Goal: Contribute content

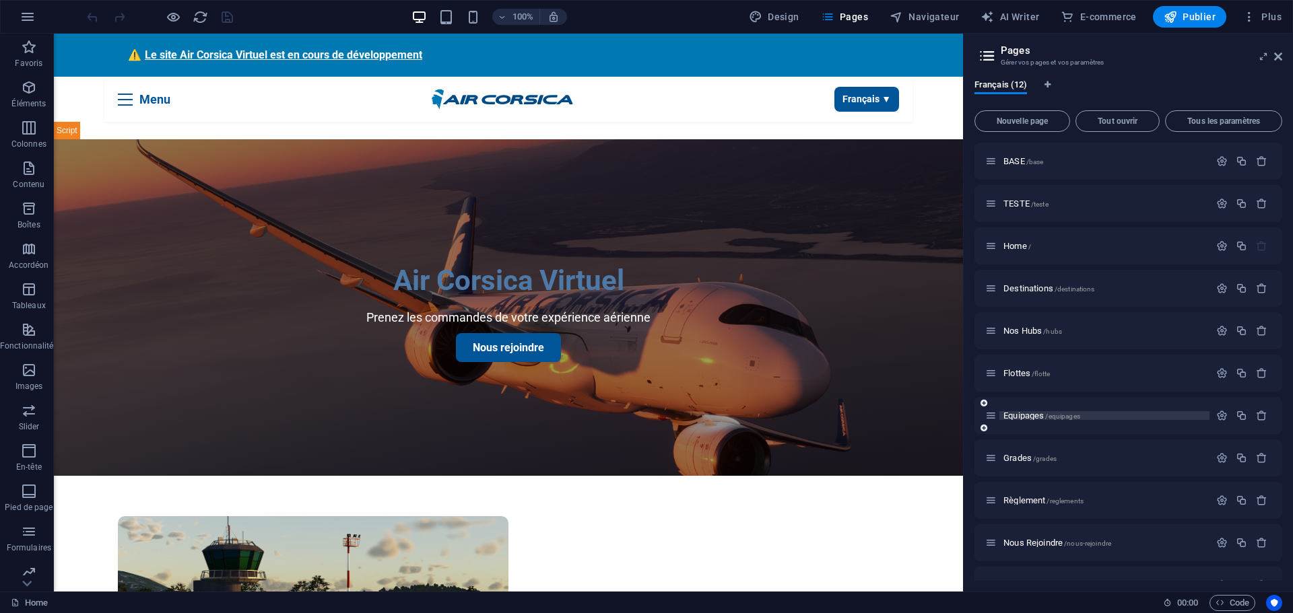
click at [1028, 414] on span "Equipages /equipages" at bounding box center [1041, 416] width 77 height 10
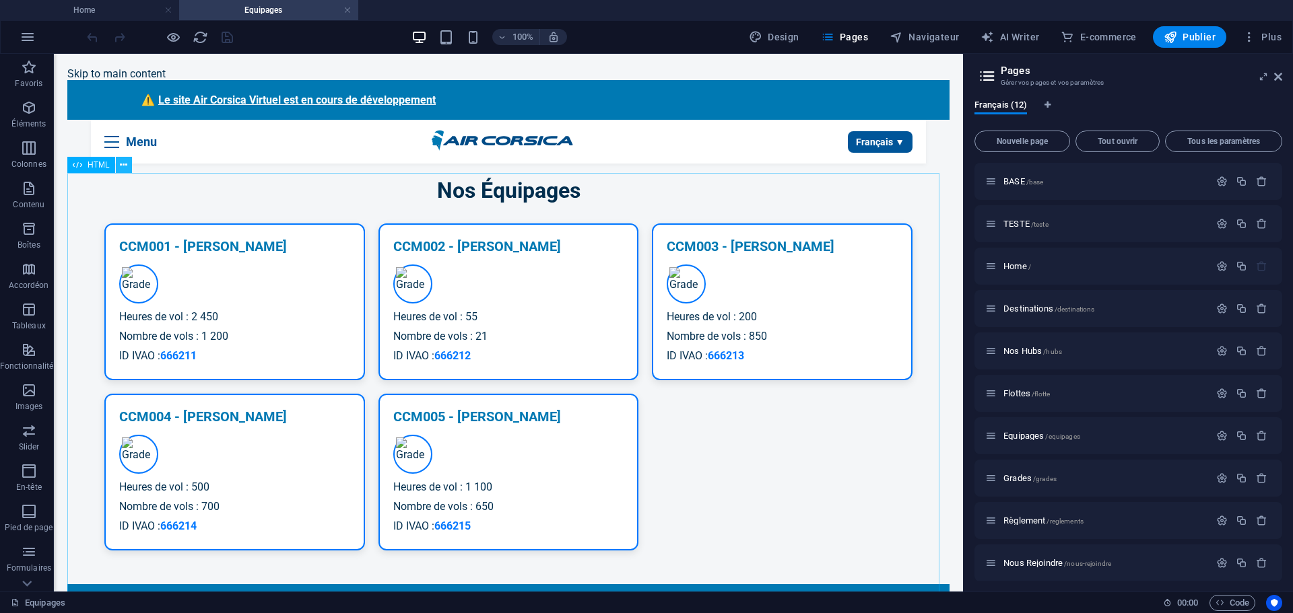
click at [125, 166] on icon at bounding box center [123, 165] width 7 height 14
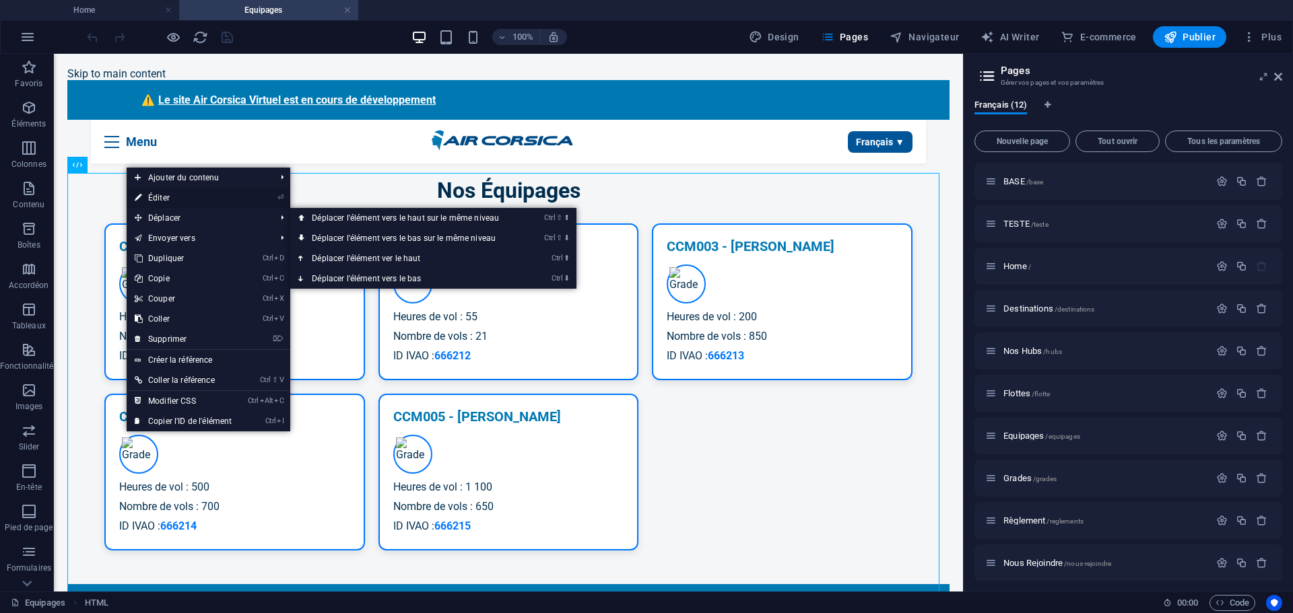
click at [166, 200] on link "⏎ Éditer" at bounding box center [183, 198] width 113 height 20
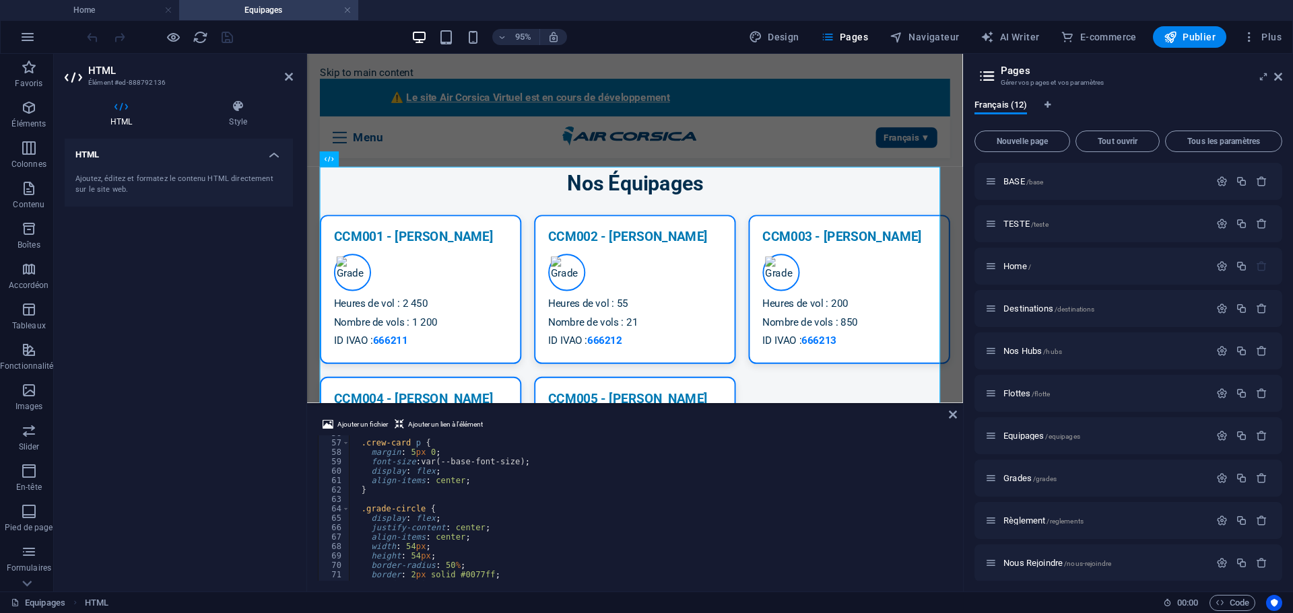
scroll to position [525, 0]
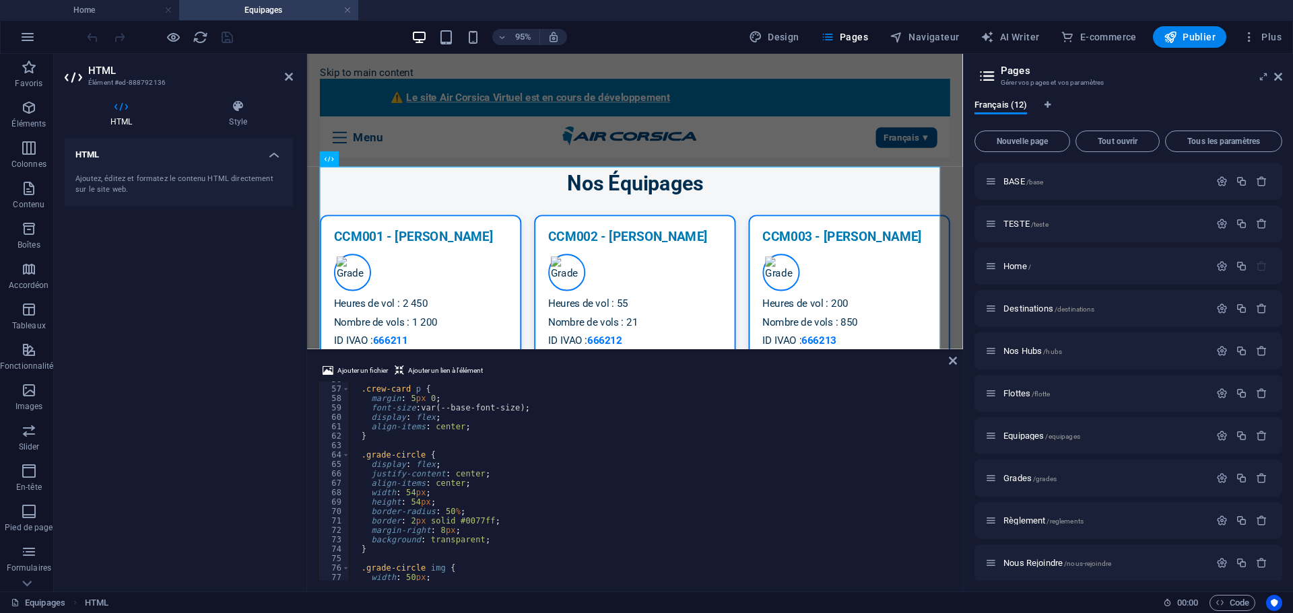
drag, startPoint x: 521, startPoint y: 405, endPoint x: 230, endPoint y: 310, distance: 305.4
click at [526, 349] on div "HTML HTML Ajouter un fichier Ajouter un lien à l'élément <meta charset="UTF-8">…" at bounding box center [635, 323] width 656 height 538
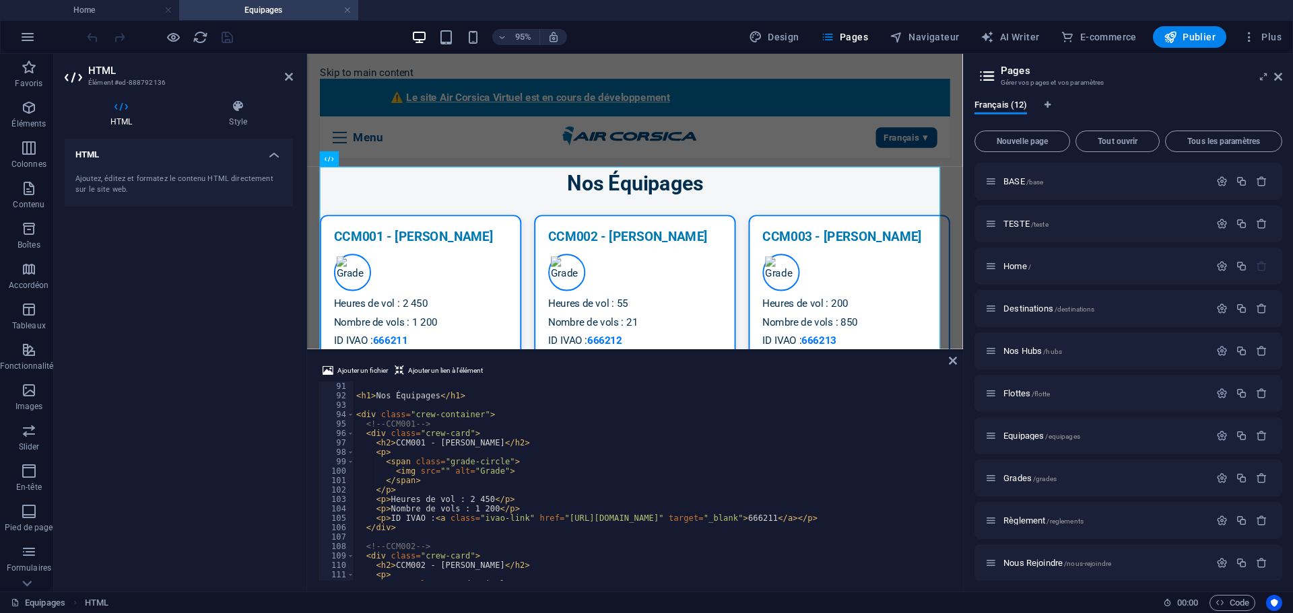
scroll to position [889, 0]
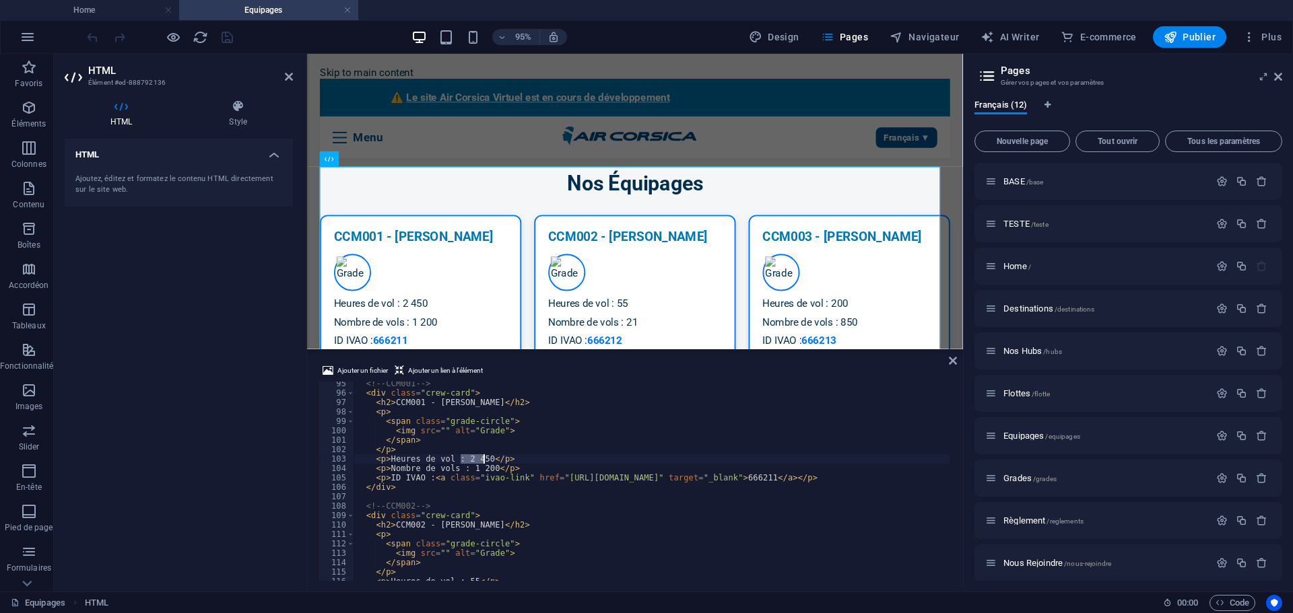
drag, startPoint x: 459, startPoint y: 457, endPoint x: 483, endPoint y: 456, distance: 23.6
click at [483, 456] on div "<!-- CCM001 --> < div class = "crew-card" > < h2 > CCM001 - [PERSON_NAME] </ h2…" at bounding box center [652, 488] width 596 height 218
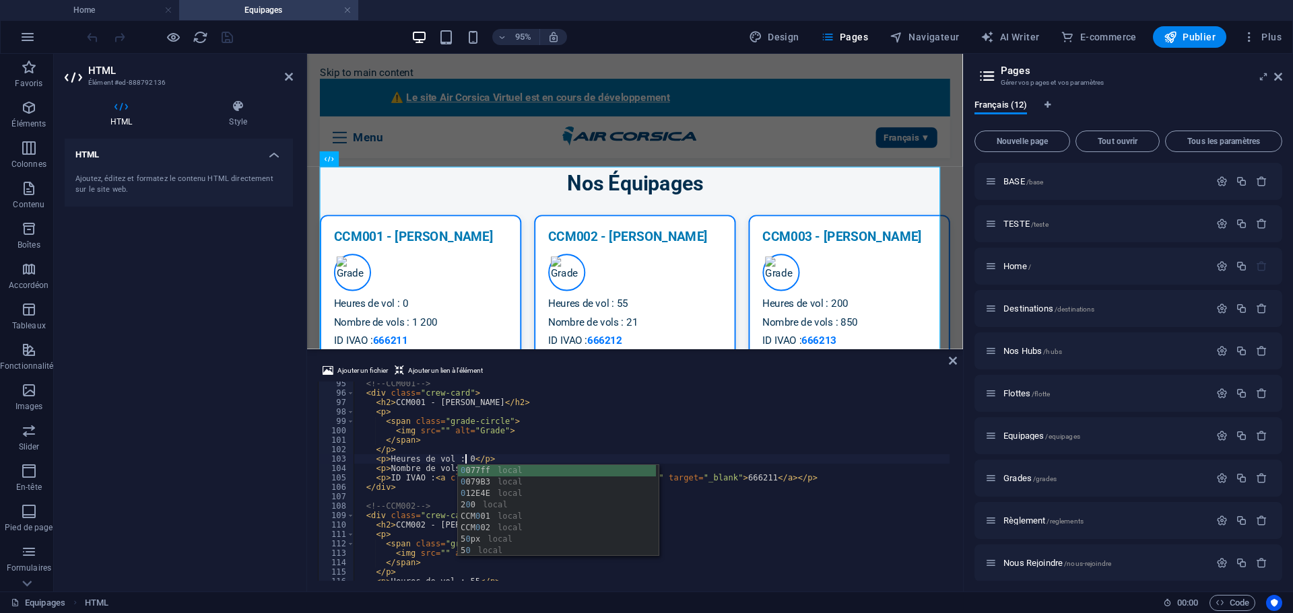
click at [484, 444] on div "<!-- CCM001 --> < div class = "crew-card" > < h2 > CCM001 - [PERSON_NAME] </ h2…" at bounding box center [652, 488] width 596 height 218
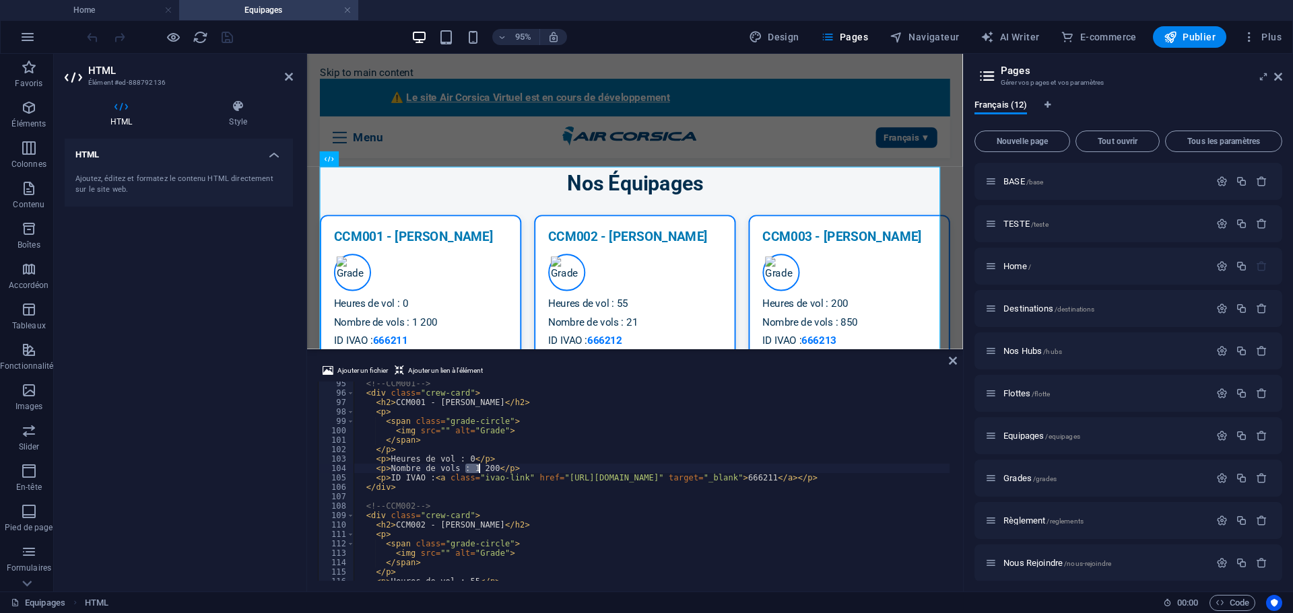
drag, startPoint x: 465, startPoint y: 469, endPoint x: 480, endPoint y: 469, distance: 15.5
click at [480, 469] on div "<!-- CCM001 --> < div class = "crew-card" > < h2 > CCM001 - [PERSON_NAME] </ h2…" at bounding box center [652, 488] width 596 height 218
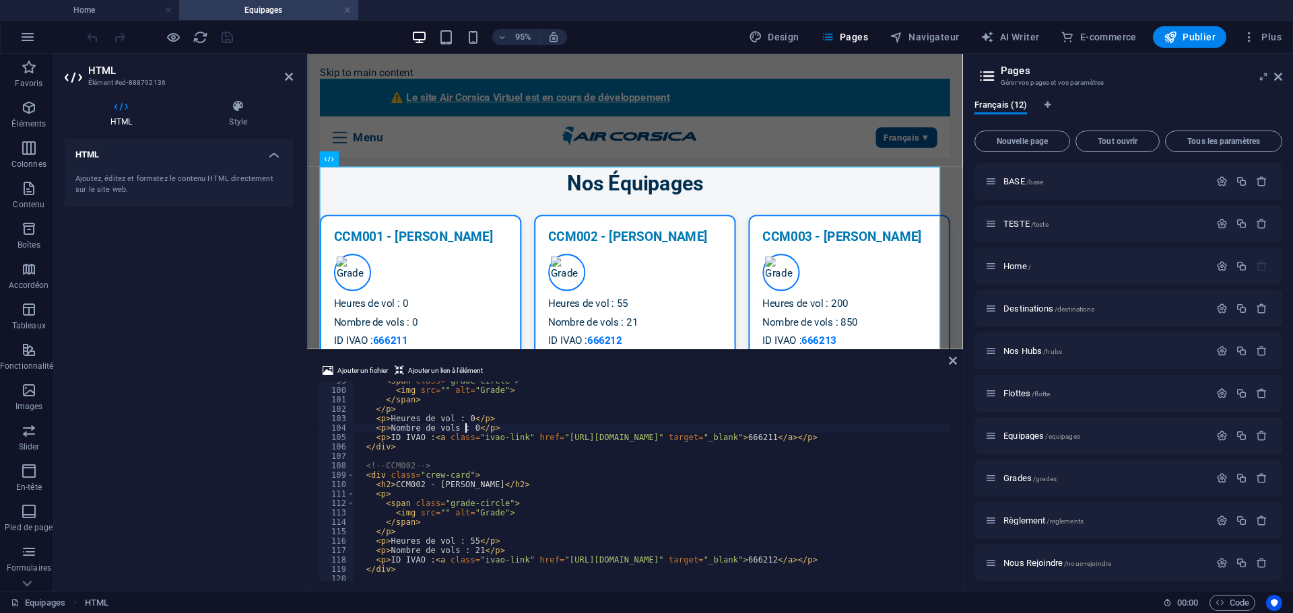
scroll to position [929, 0]
drag, startPoint x: 432, startPoint y: 486, endPoint x: 449, endPoint y: 486, distance: 16.2
click at [449, 486] on div "< span class = "grade-circle" > < img src = "" alt = "Grade" > </ span > </ p >…" at bounding box center [652, 485] width 596 height 218
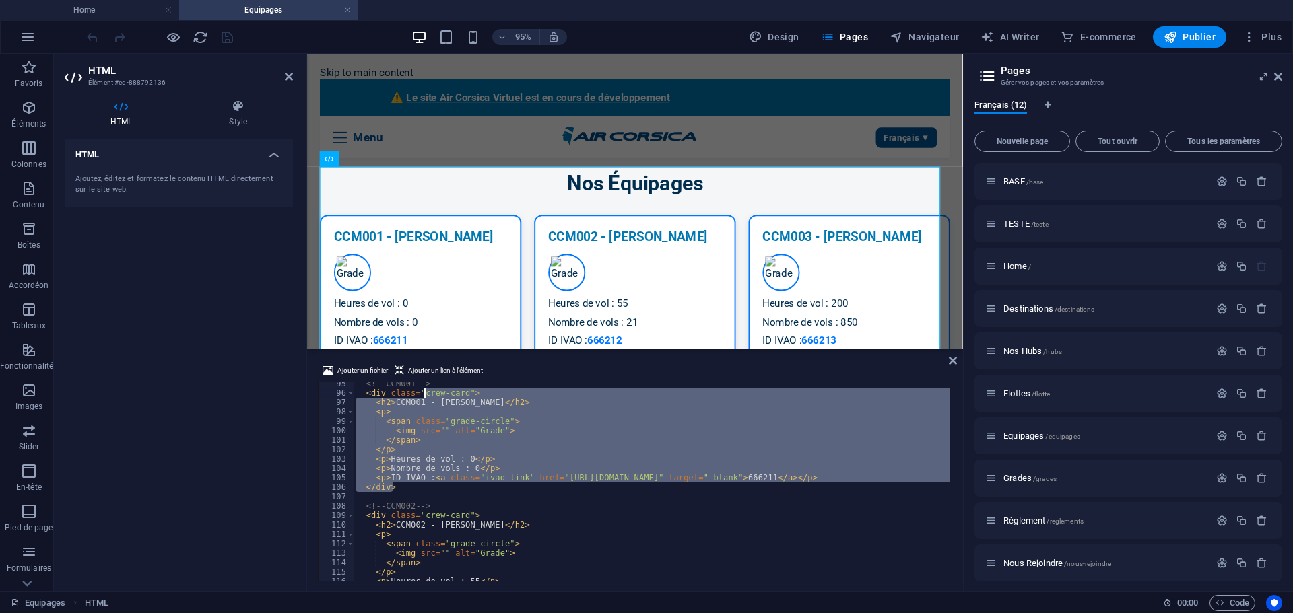
scroll to position [886, 0]
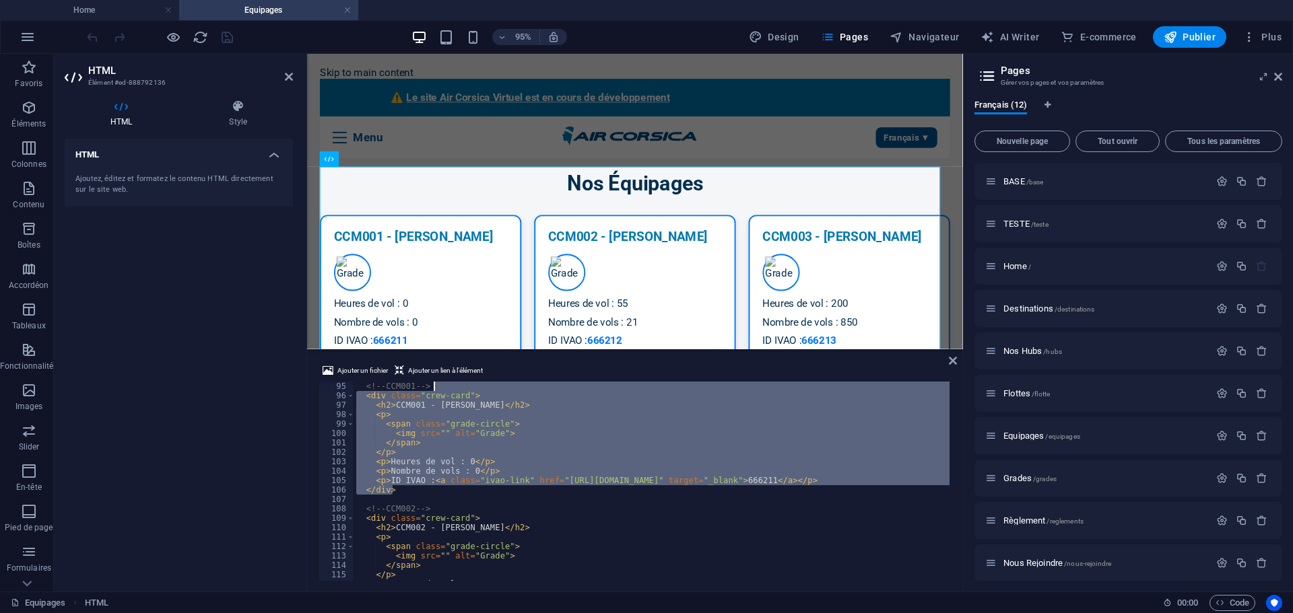
drag, startPoint x: 392, startPoint y: 488, endPoint x: 438, endPoint y: 384, distance: 114.0
click at [438, 384] on div "<!-- CCM001 --> < div class = "crew-card" > < h2 > CCM001 - [PERSON_NAME] </ h2…" at bounding box center [652, 491] width 596 height 218
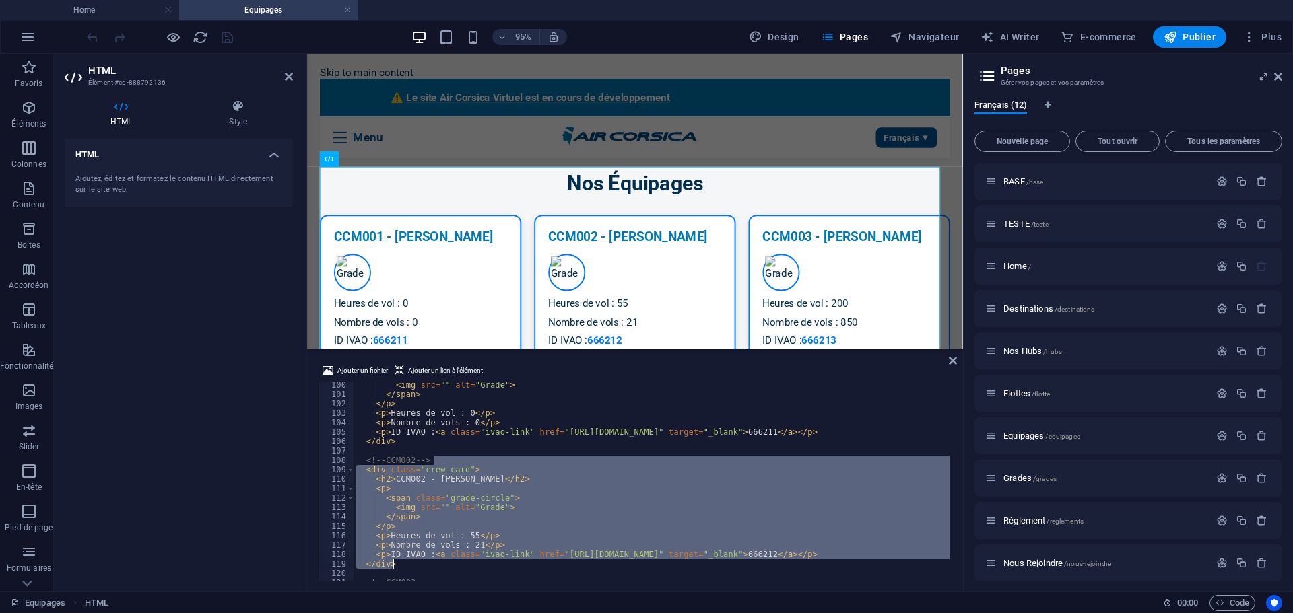
scroll to position [935, 0]
drag, startPoint x: 433, startPoint y: 508, endPoint x: 395, endPoint y: 565, distance: 68.0
click at [395, 565] on div "< img src = "" alt = "Grade" > </ span > </ p > < p > Heures de vol : 0 </ p > …" at bounding box center [652, 489] width 596 height 218
paste textarea
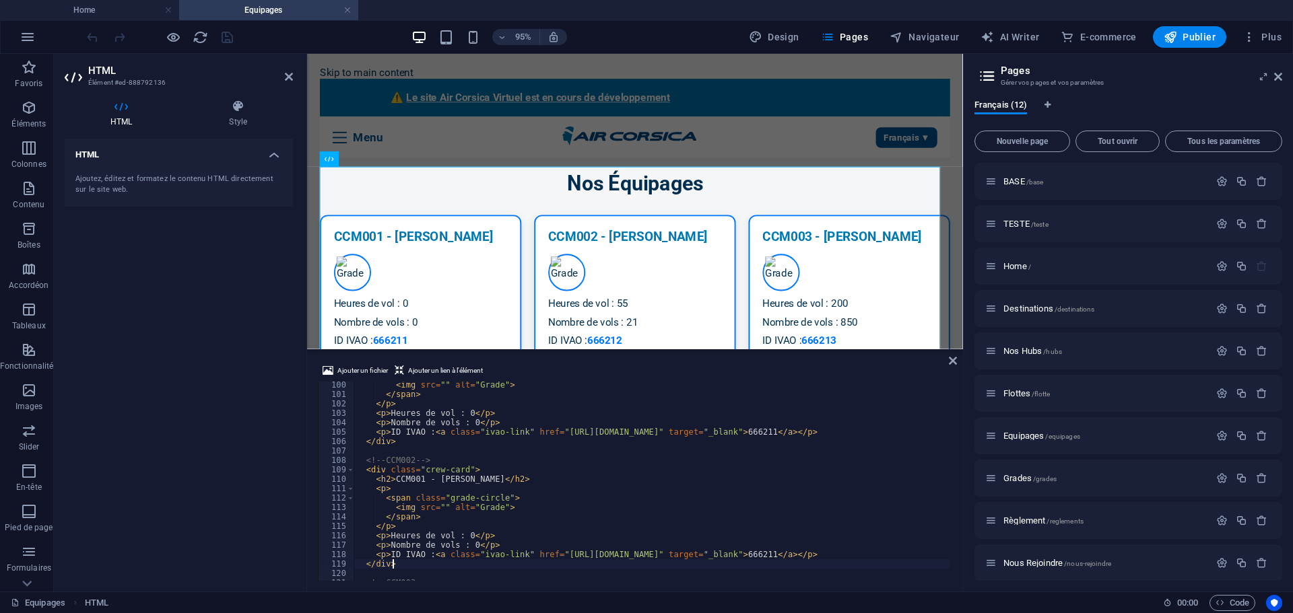
scroll to position [0, 2]
drag, startPoint x: 482, startPoint y: 479, endPoint x: 435, endPoint y: 479, distance: 47.1
click at [435, 479] on div "< img src = "" alt = "Grade" > </ span > </ p > < p > Heures de vol : 0 </ p > …" at bounding box center [652, 489] width 596 height 218
click at [504, 469] on div "< img src = "" alt = "Grade" > </ span > </ p > < p > Heures de vol : 0 </ p > …" at bounding box center [652, 489] width 596 height 218
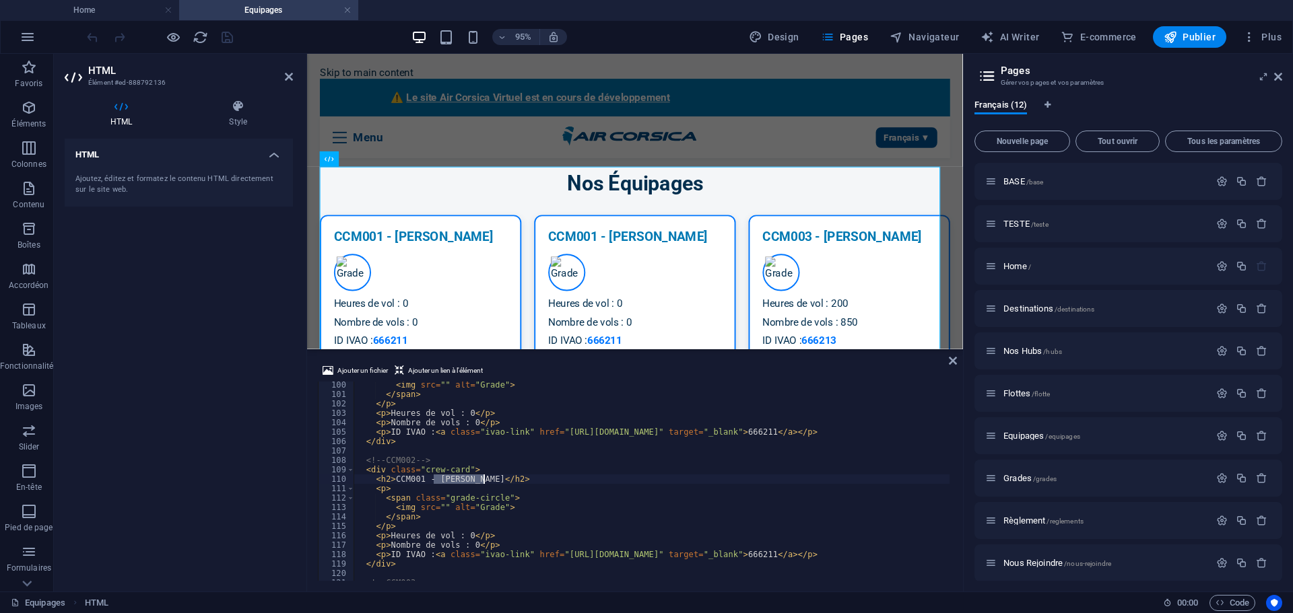
scroll to position [894, 0]
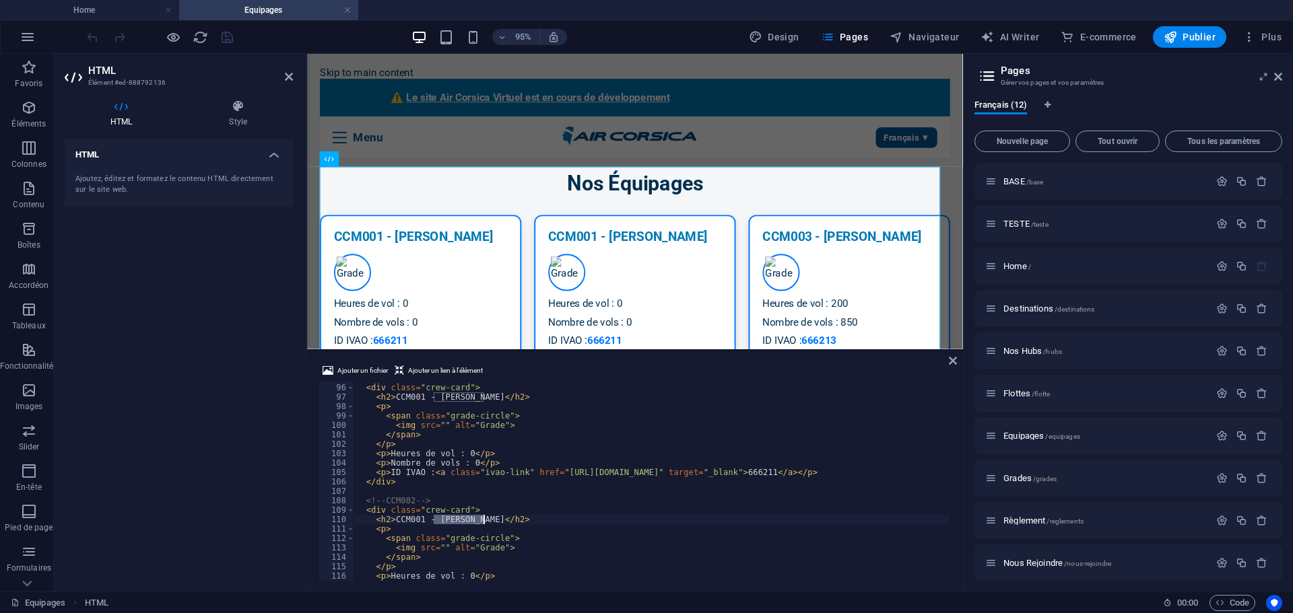
click at [461, 402] on div "<!-- CCM001 --> < div class = "crew-card" > < h2 > CCM001 - [PERSON_NAME] </ h2…" at bounding box center [652, 483] width 596 height 218
drag, startPoint x: 482, startPoint y: 398, endPoint x: 435, endPoint y: 397, distance: 47.2
click at [435, 397] on div "<!-- CCM001 --> < div class = "crew-card" > < h2 > CCM001 - [PERSON_NAME] </ h2…" at bounding box center [652, 483] width 596 height 218
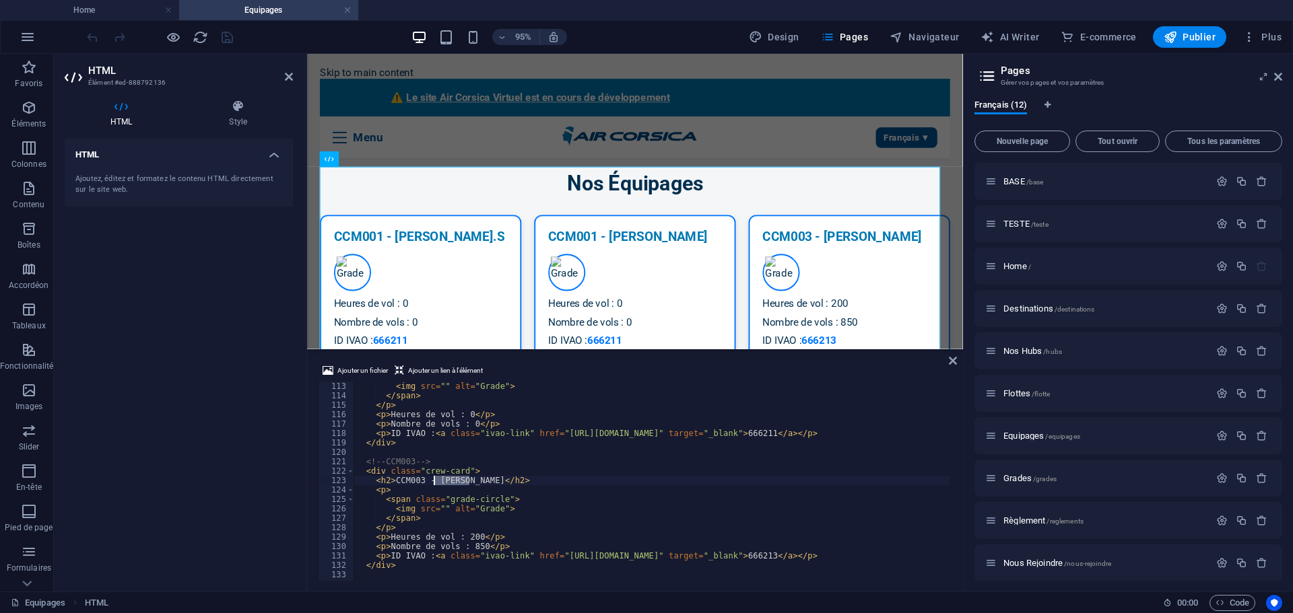
drag, startPoint x: 468, startPoint y: 482, endPoint x: 434, endPoint y: 482, distance: 34.4
click at [434, 482] on div "< img src = "" alt = "Grade" > </ span > </ p > < p > Heures de vol : 0 </ p > …" at bounding box center [652, 491] width 596 height 218
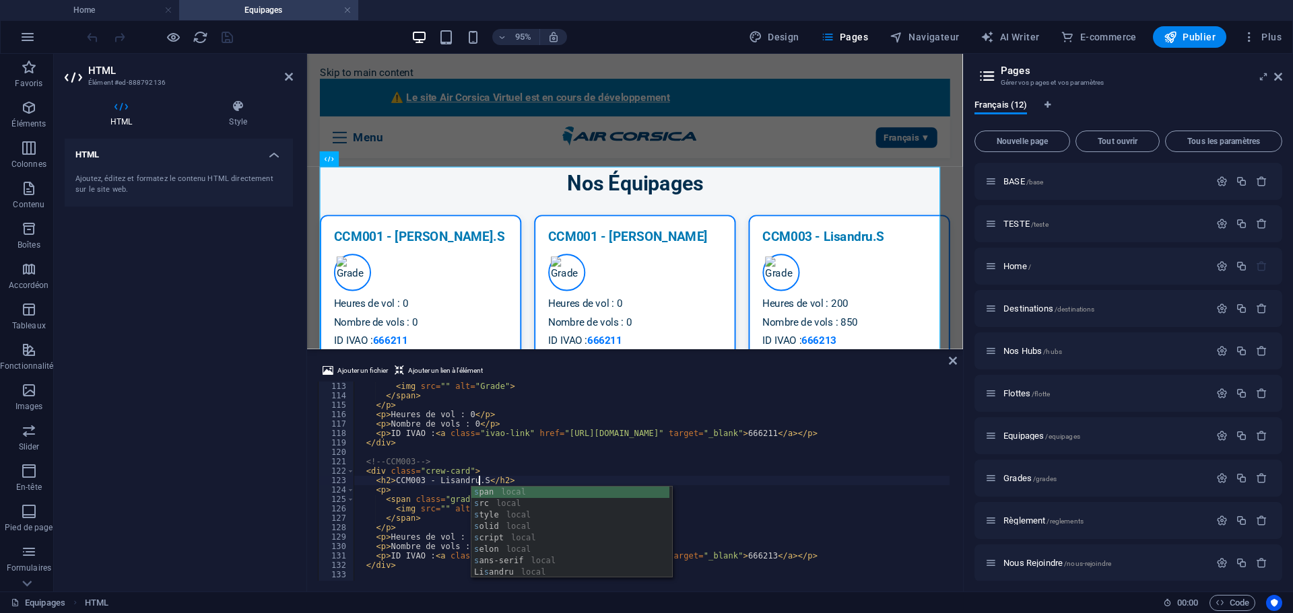
click at [449, 484] on div "< img src = "" alt = "Grade" > </ span > </ p > < p > Heures de vol : 0 </ p > …" at bounding box center [652, 491] width 596 height 218
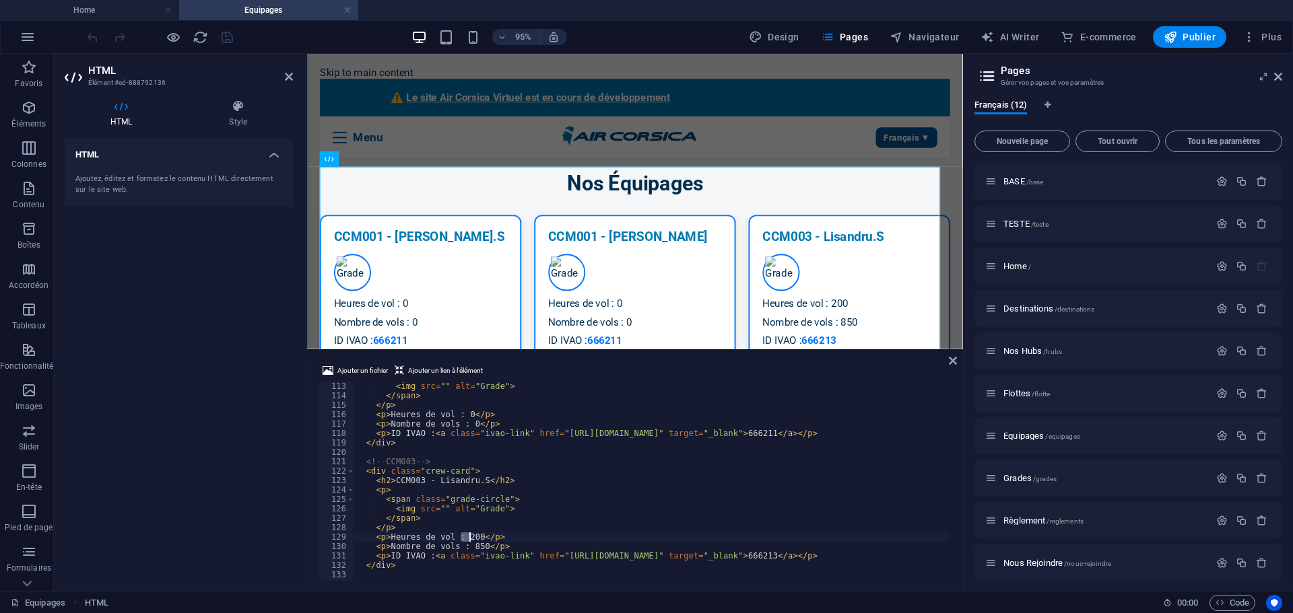
drag, startPoint x: 461, startPoint y: 536, endPoint x: 469, endPoint y: 538, distance: 9.0
click at [469, 538] on div "< img src = "" alt = "Grade" > </ span > </ p > < p > Heures de vol : 0 </ p > …" at bounding box center [652, 491] width 596 height 218
drag, startPoint x: 474, startPoint y: 548, endPoint x: 465, endPoint y: 548, distance: 8.8
click at [465, 548] on div "< img src = "" alt = "Grade" > </ span > </ p > < p > Heures de vol : 0 </ p > …" at bounding box center [652, 491] width 596 height 218
drag, startPoint x: 833, startPoint y: 556, endPoint x: 858, endPoint y: 558, distance: 25.0
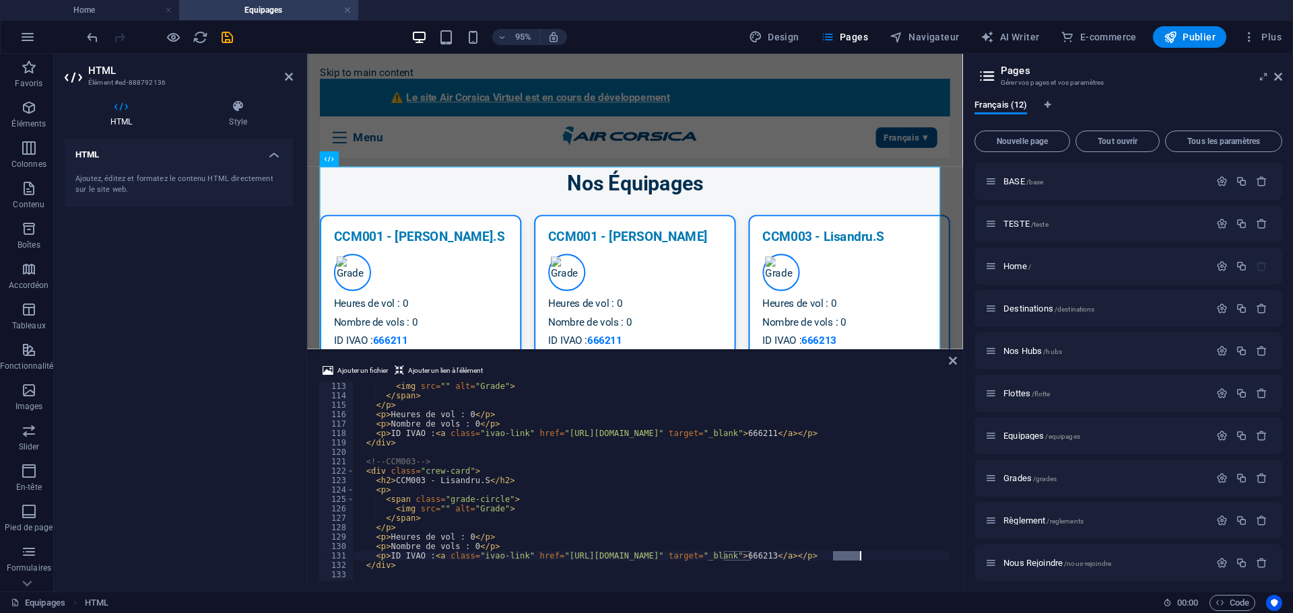
click at [858, 558] on div "< img src = "" alt = "Grade" > </ span > </ p > < p > Heures de vol : 0 </ p > …" at bounding box center [652, 491] width 596 height 218
drag, startPoint x: 749, startPoint y: 558, endPoint x: 725, endPoint y: 556, distance: 24.4
click at [725, 556] on div "< img src = "" alt = "Grade" > </ span > </ p > < p > Heures de vol : 0 </ p > …" at bounding box center [652, 491] width 596 height 218
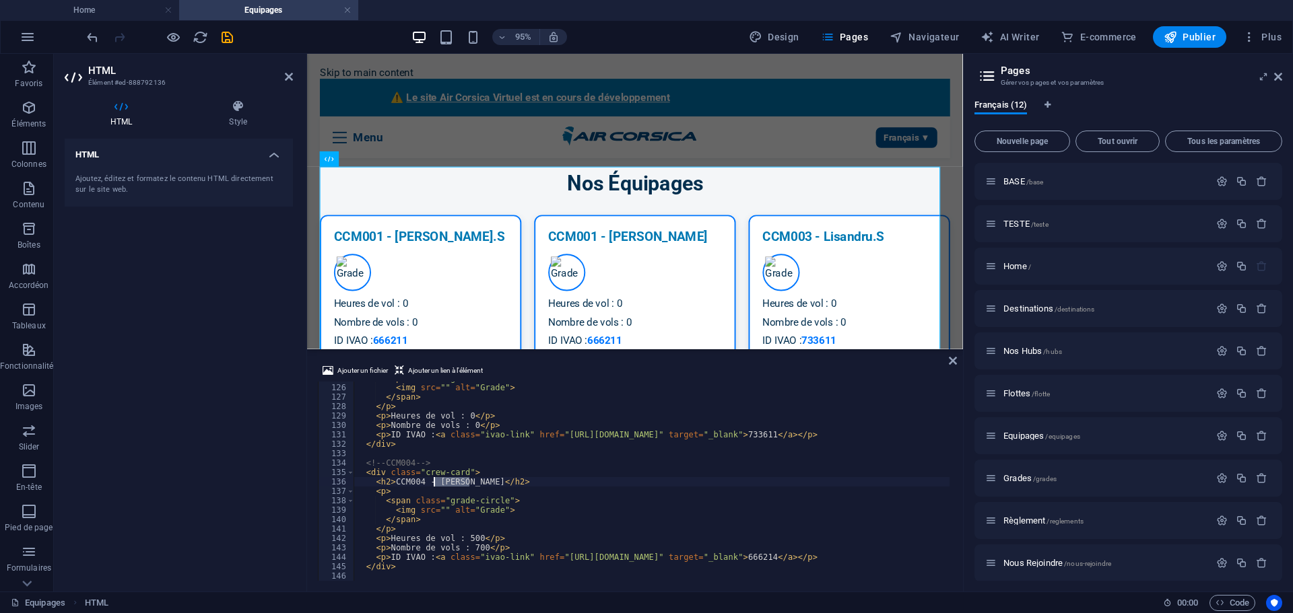
drag, startPoint x: 472, startPoint y: 484, endPoint x: 436, endPoint y: 482, distance: 36.4
click at [436, 482] on div "< span class = "grade-circle" > < img src = "" alt = "Grade" > </ span > </ p >…" at bounding box center [652, 483] width 596 height 218
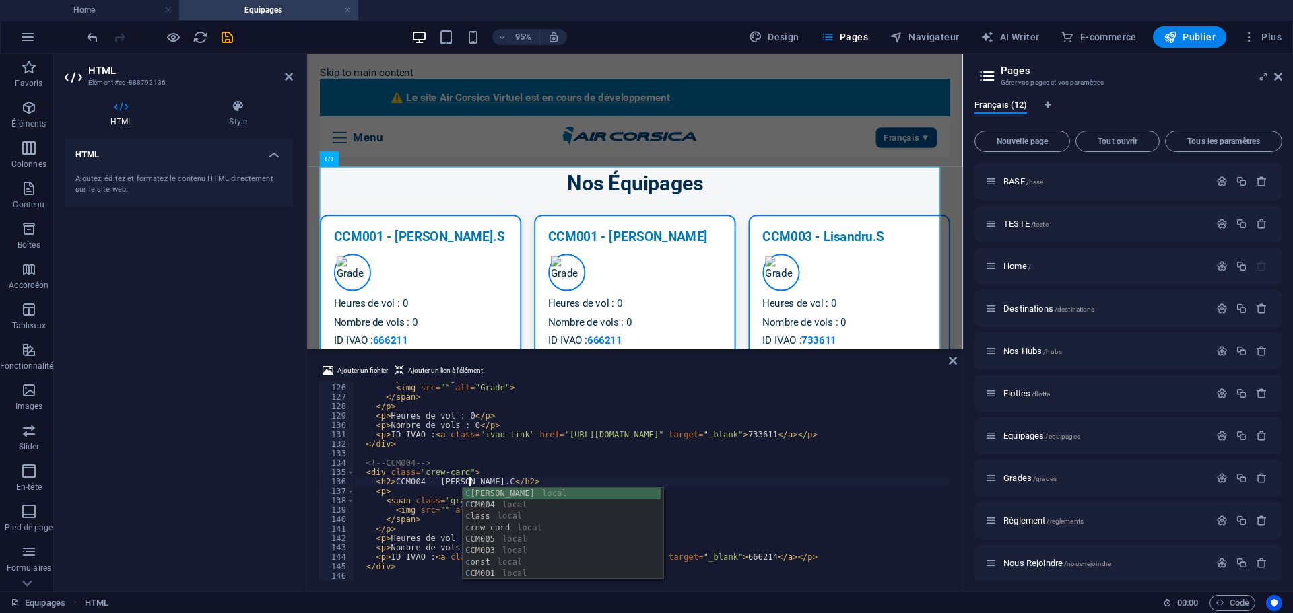
click at [516, 465] on div "< span class = "grade-circle" > < img src = "" alt = "Grade" > </ span > </ p >…" at bounding box center [652, 483] width 596 height 218
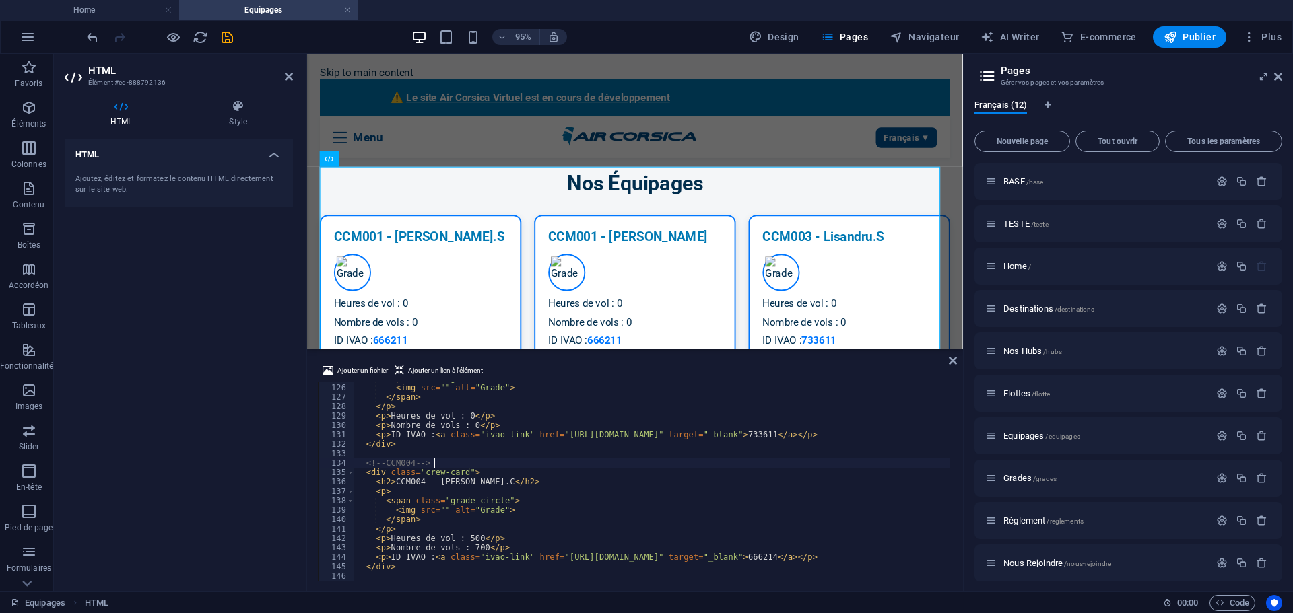
scroll to position [0, 5]
drag, startPoint x: 469, startPoint y: 537, endPoint x: 461, endPoint y: 539, distance: 8.9
click at [461, 539] on div "< span class = "grade-circle" > < img src = "" alt = "Grade" > </ span > </ p >…" at bounding box center [652, 483] width 596 height 218
drag, startPoint x: 474, startPoint y: 547, endPoint x: 466, endPoint y: 548, distance: 8.1
click at [466, 548] on div "< span class = "grade-circle" > < img src = "" alt = "Grade" > </ span > </ p >…" at bounding box center [652, 483] width 596 height 218
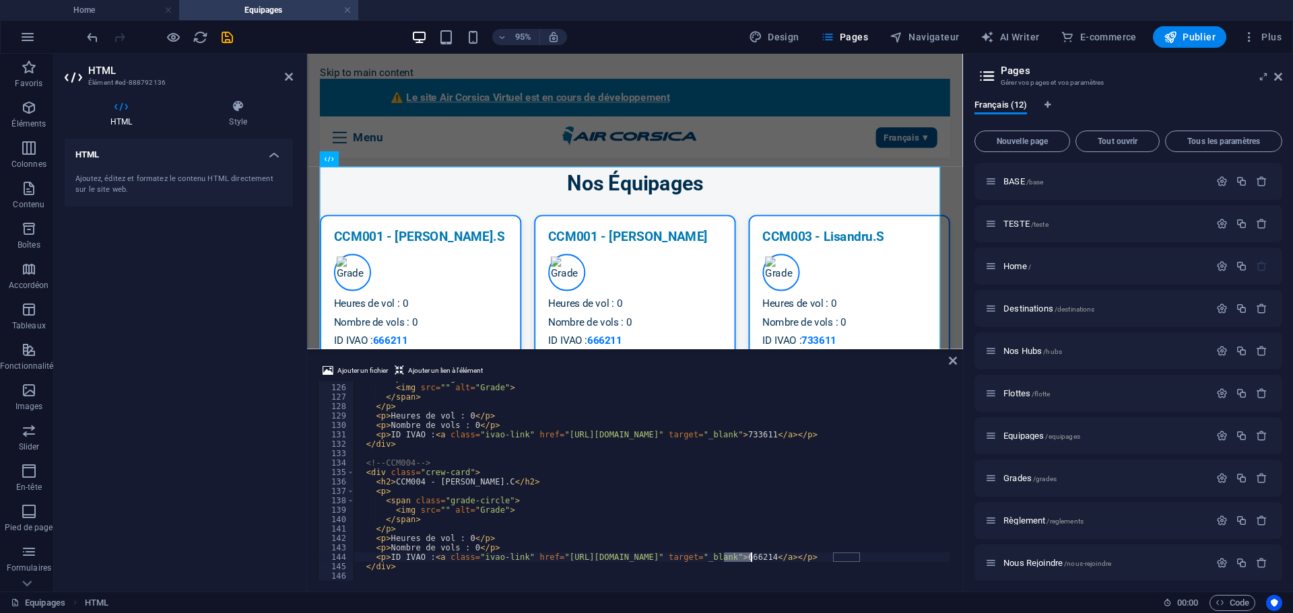
drag, startPoint x: 725, startPoint y: 561, endPoint x: 751, endPoint y: 561, distance: 25.6
click at [751, 561] on div "< span class = "grade-circle" > < img src = "" alt = "Grade" > </ span > </ p >…" at bounding box center [652, 483] width 596 height 218
drag, startPoint x: 861, startPoint y: 558, endPoint x: 834, endPoint y: 554, distance: 27.2
click at [834, 554] on div "< span class = "grade-circle" > < img src = "" alt = "Grade" > </ span > </ p >…" at bounding box center [652, 483] width 596 height 218
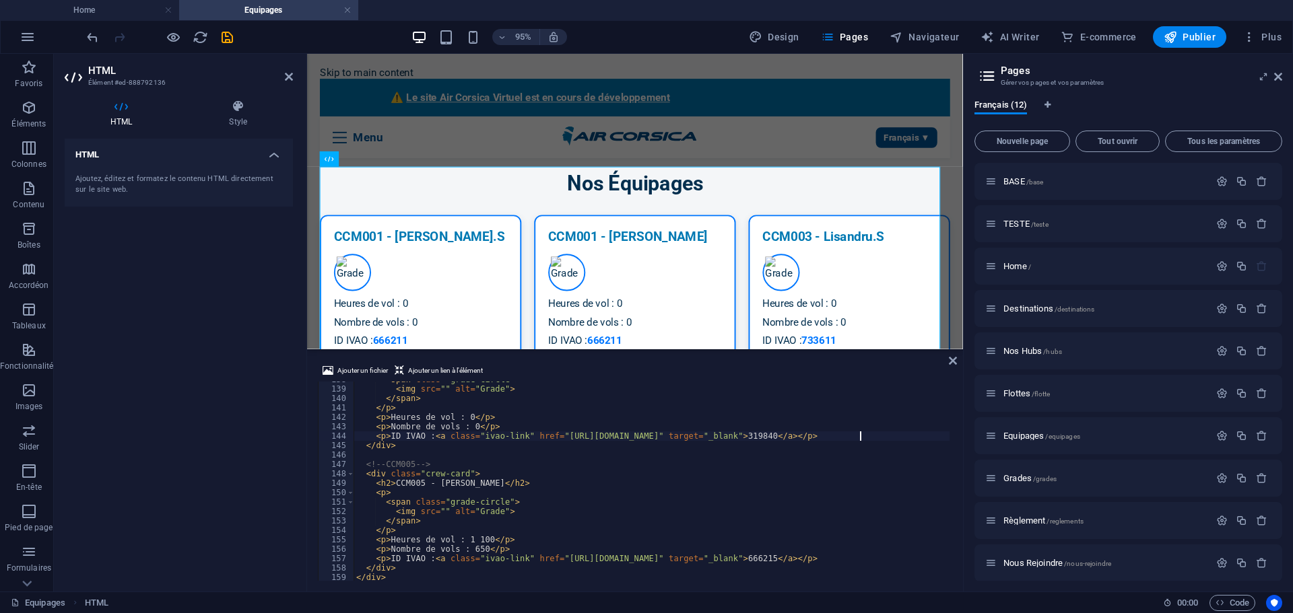
scroll to position [1339, 0]
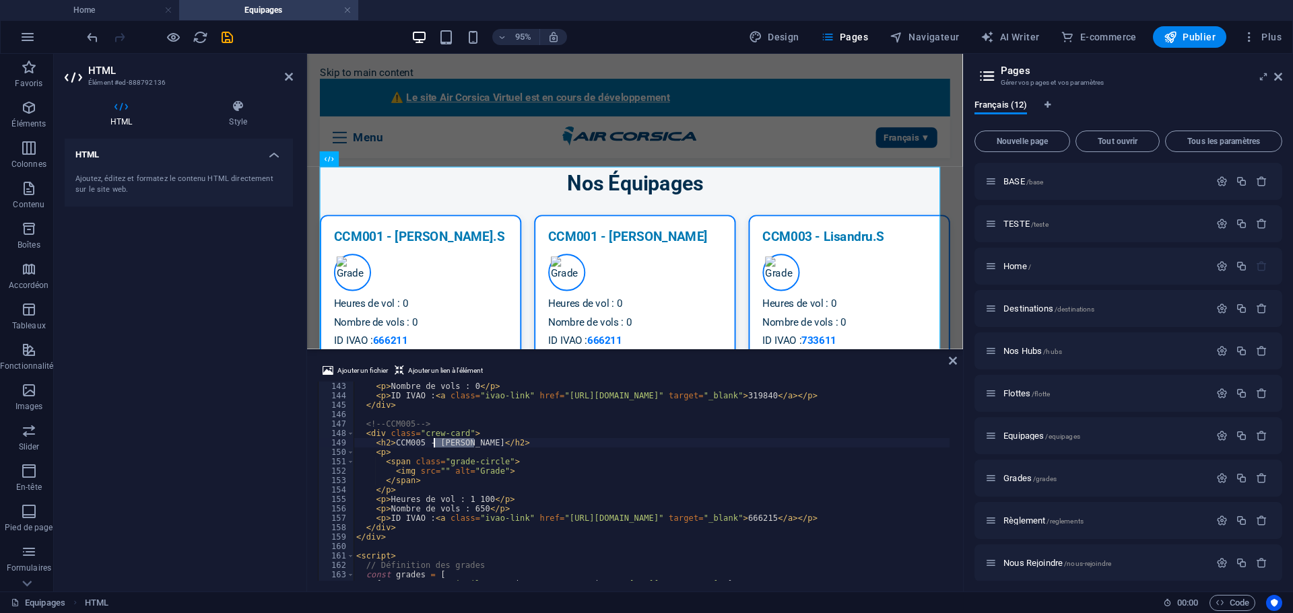
drag, startPoint x: 473, startPoint y: 444, endPoint x: 435, endPoint y: 440, distance: 38.6
click at [435, 440] on div "< p > Nombre de vols : 0 </ p > < p > ID IVAO : < a class = "ivao-link" href = …" at bounding box center [652, 491] width 596 height 218
click at [475, 434] on div "< p > Nombre de vols : 0 </ p > < p > ID IVAO : < a class = "ivao-link" href = …" at bounding box center [652, 491] width 596 height 218
drag, startPoint x: 478, startPoint y: 496, endPoint x: 461, endPoint y: 497, distance: 16.8
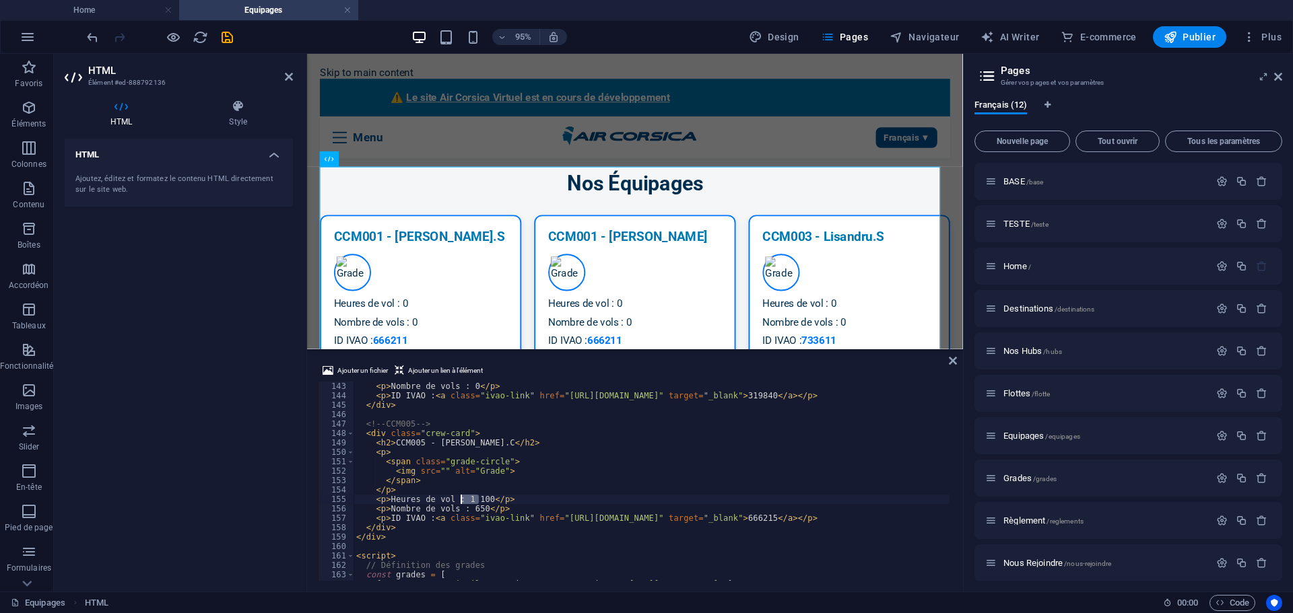
click at [461, 497] on div "< p > Nombre de vols : 0 </ p > < p > ID IVAO : < a class = "ivao-link" href = …" at bounding box center [652, 491] width 596 height 218
click at [474, 510] on div "< p > Nombre de vols : 0 </ p > < p > ID IVAO : < a class = "ivao-link" href = …" at bounding box center [652, 491] width 596 height 218
drag, startPoint x: 725, startPoint y: 519, endPoint x: 750, endPoint y: 519, distance: 24.2
click at [750, 519] on div "< p > Nombre de vols : 0 </ p > < p > ID IVAO : < a class = "ivao-link" href = …" at bounding box center [652, 491] width 596 height 218
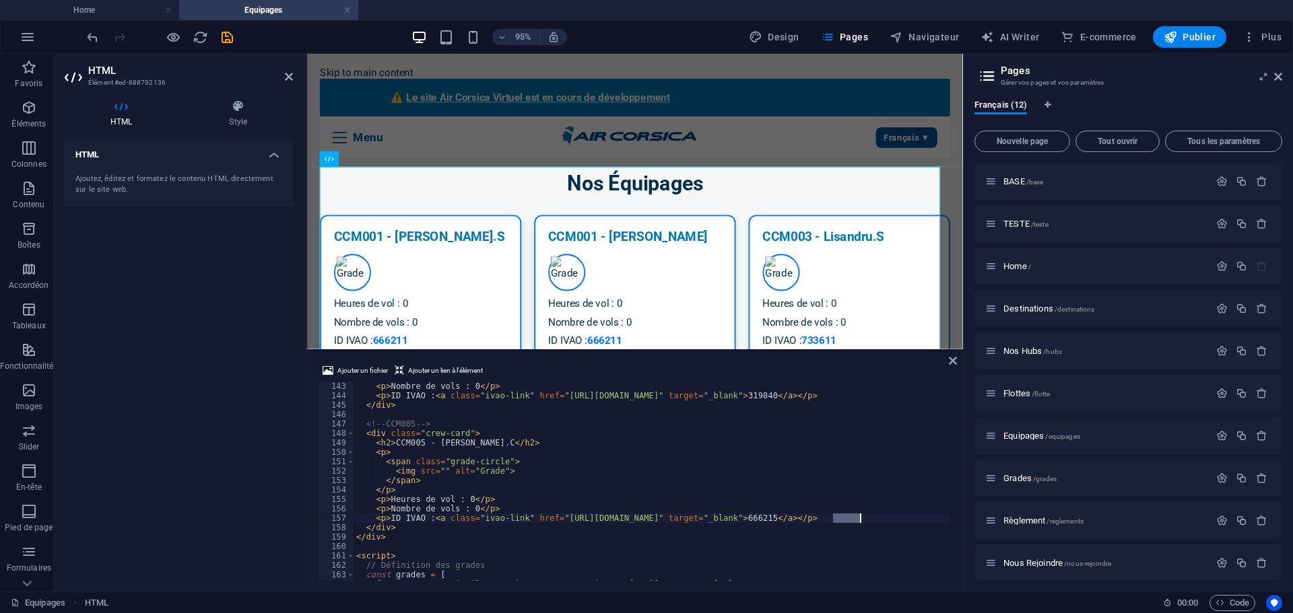
drag, startPoint x: 833, startPoint y: 521, endPoint x: 859, endPoint y: 521, distance: 25.6
click at [859, 521] on div "< p > Nombre de vols : 0 </ p > < p > ID IVAO : < a class = "ivao-link" href = …" at bounding box center [652, 491] width 596 height 218
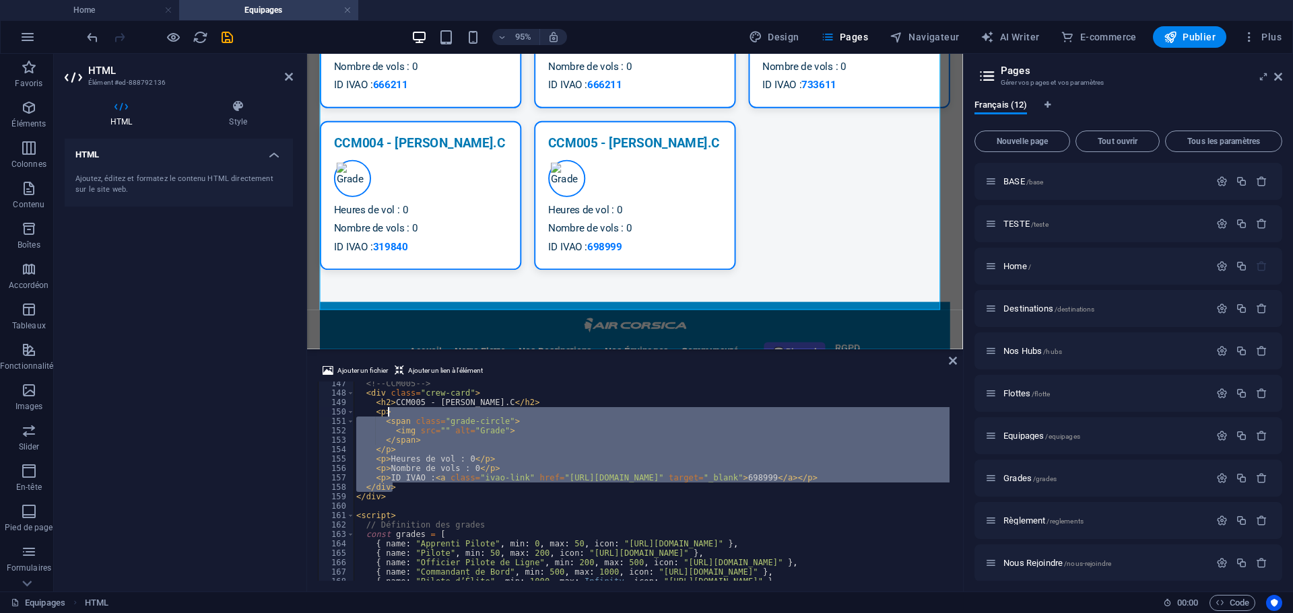
scroll to position [1339, 0]
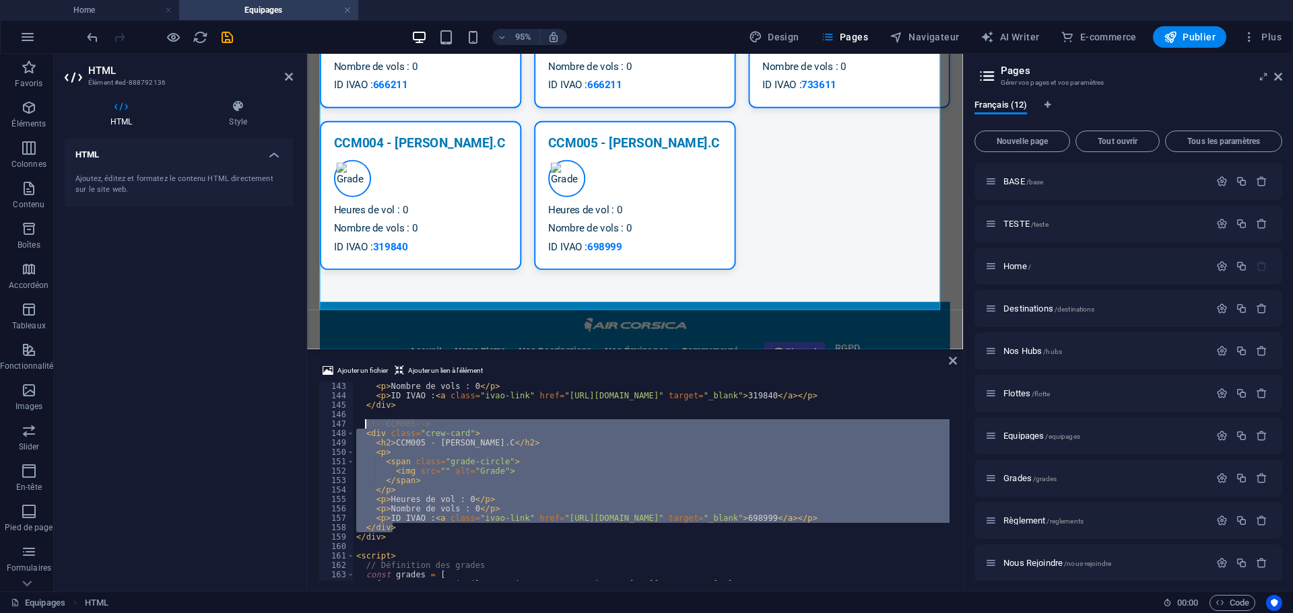
drag, startPoint x: 392, startPoint y: 488, endPoint x: 364, endPoint y: 424, distance: 69.1
click at [364, 424] on div "< p > Nombre de vols : 0 </ p > < p > ID IVAO : < a class = "ivao-link" href = …" at bounding box center [652, 491] width 596 height 218
type textarea "<!-- CCM005 --> <div class="crew-card">"
click at [420, 412] on div "< p > Nombre de vols : 0 </ p > < p > ID IVAO : < a class = "ivao-link" href = …" at bounding box center [652, 491] width 596 height 218
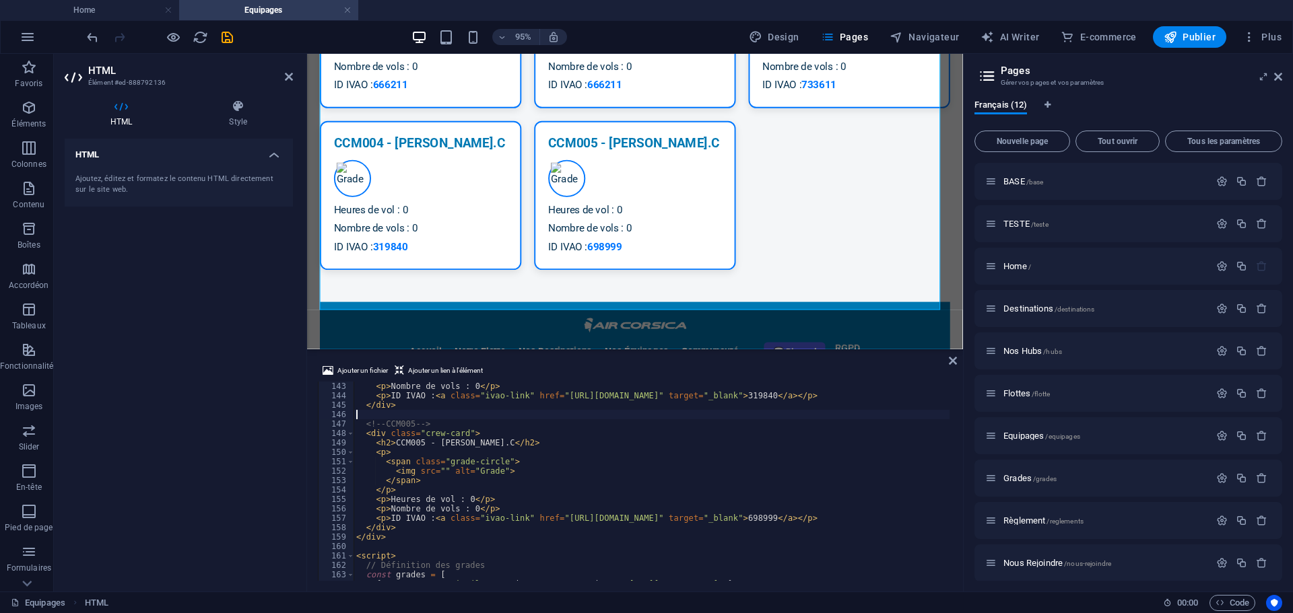
scroll to position [0, 0]
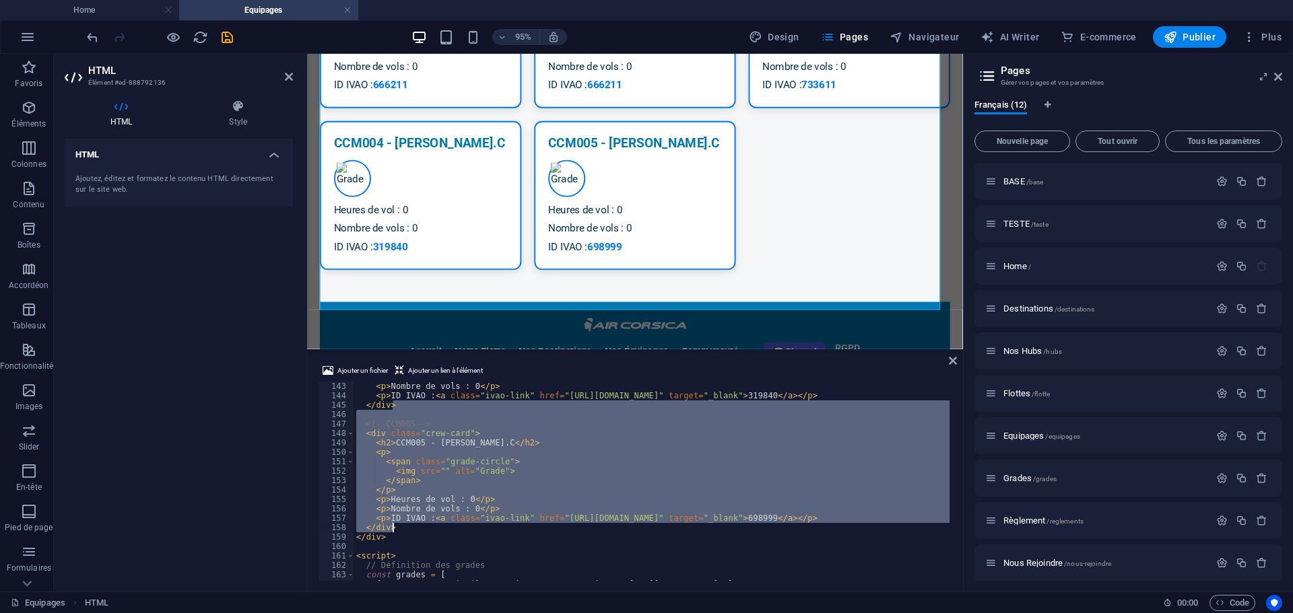
drag, startPoint x: 399, startPoint y: 406, endPoint x: 393, endPoint y: 529, distance: 123.4
click at [393, 529] on div "< p > Nombre de vols : 0 </ p > < p > ID IVAO : < a class = "ivao-link" href = …" at bounding box center [652, 491] width 596 height 218
click at [419, 531] on div "< p > Nombre de vols : 0 </ p > < p > ID IVAO : < a class = "ivao-link" href = …" at bounding box center [652, 481] width 596 height 199
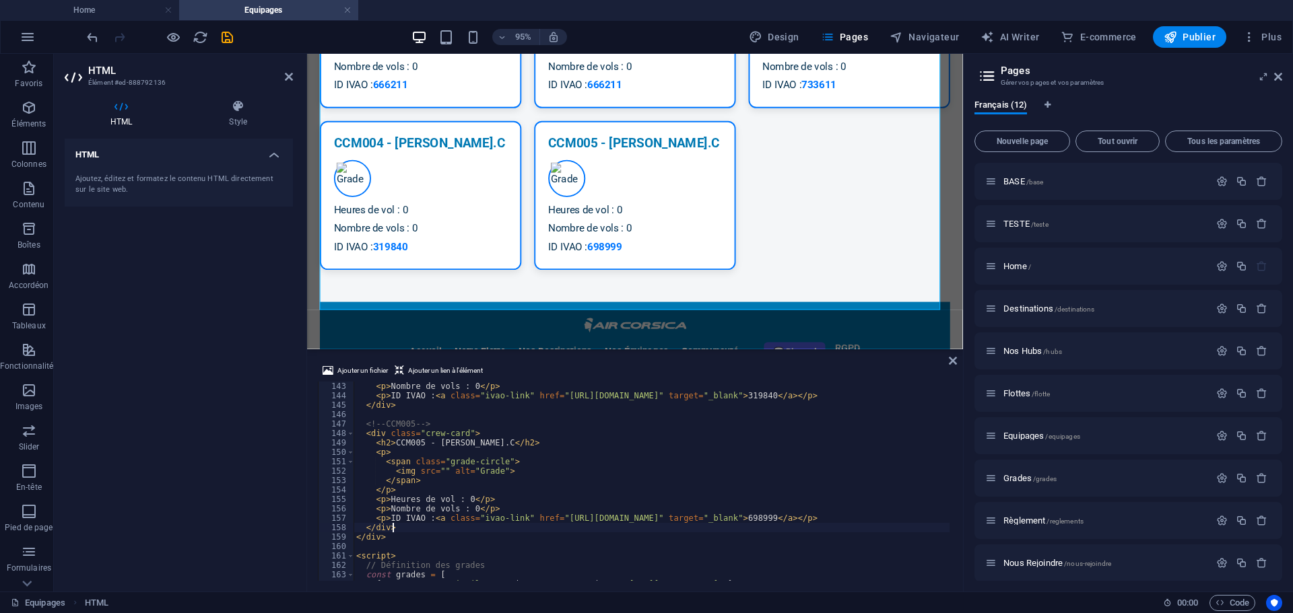
scroll to position [1413, 0]
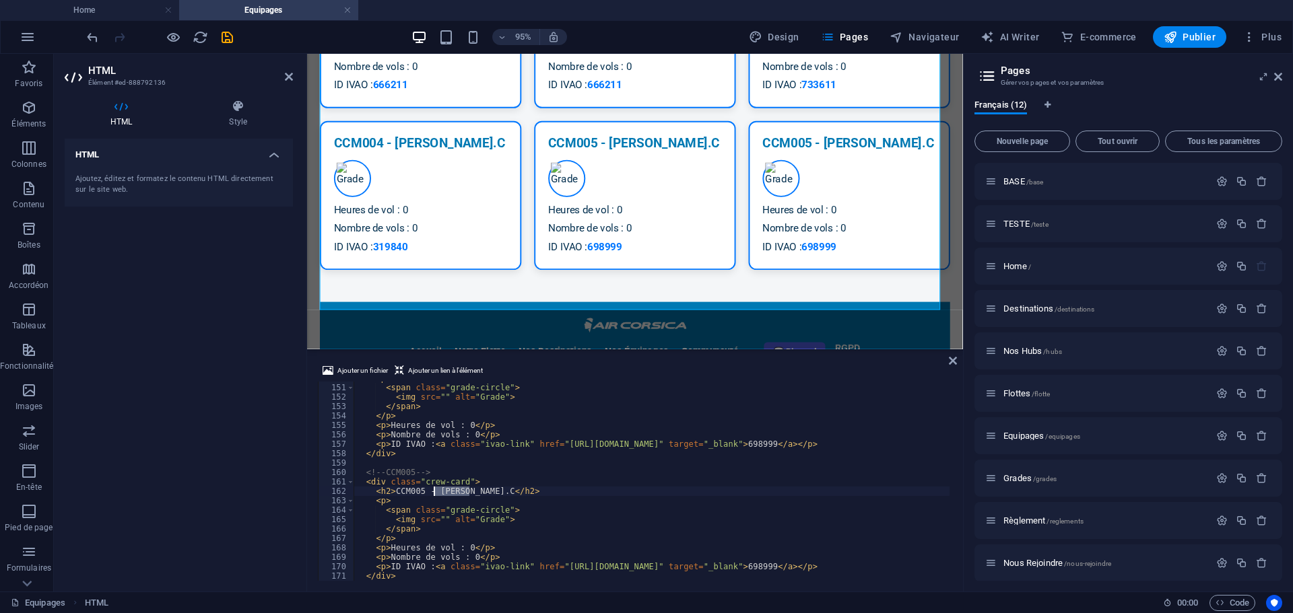
drag, startPoint x: 469, startPoint y: 492, endPoint x: 434, endPoint y: 492, distance: 35.0
click at [434, 492] on div "< p > < span class = "grade-circle" > < img src = "" alt = "Grade" > </ span > …" at bounding box center [652, 483] width 596 height 218
click at [486, 475] on div "< p > < span class = "grade-circle" > < img src = "" alt = "Grade" > </ span > …" at bounding box center [652, 483] width 596 height 218
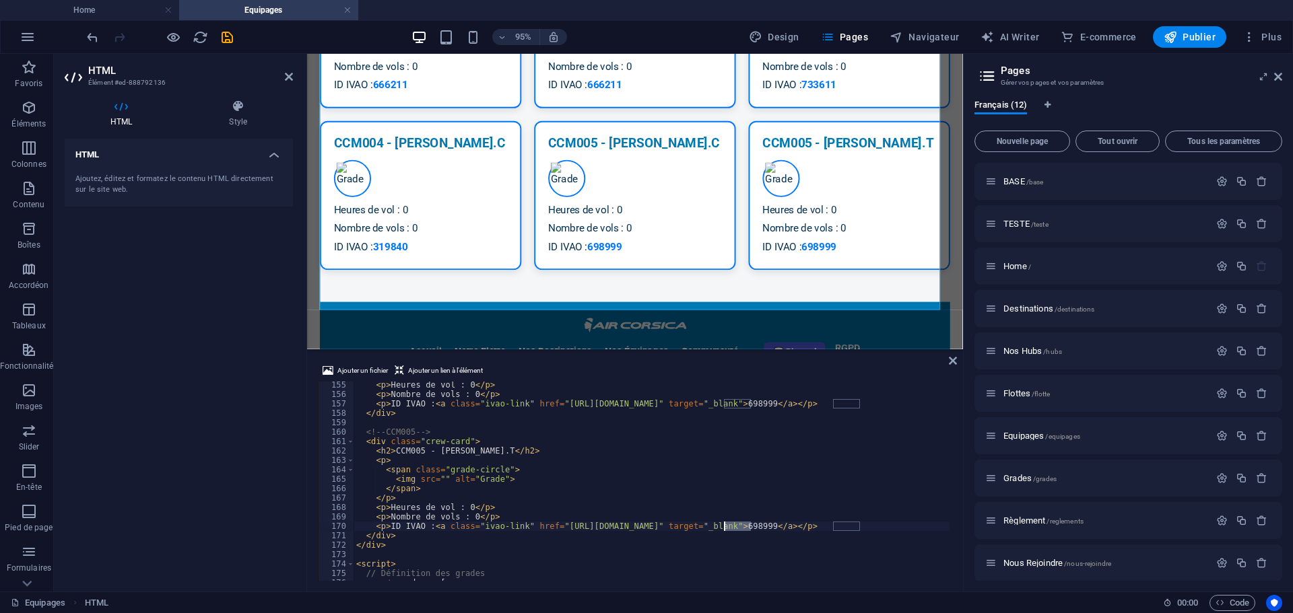
drag, startPoint x: 751, startPoint y: 529, endPoint x: 724, endPoint y: 526, distance: 27.1
click at [724, 526] on div "< p > Heures de vol : 0 </ p > < p > Nombre de vols : 0 </ p > < p > ID IVAO : …" at bounding box center [652, 489] width 596 height 218
drag, startPoint x: 832, startPoint y: 527, endPoint x: 859, endPoint y: 528, distance: 26.3
click at [859, 528] on div "< p > Heures de vol : 0 </ p > < p > Nombre de vols : 0 </ p > < p > ID IVAO : …" at bounding box center [652, 489] width 596 height 218
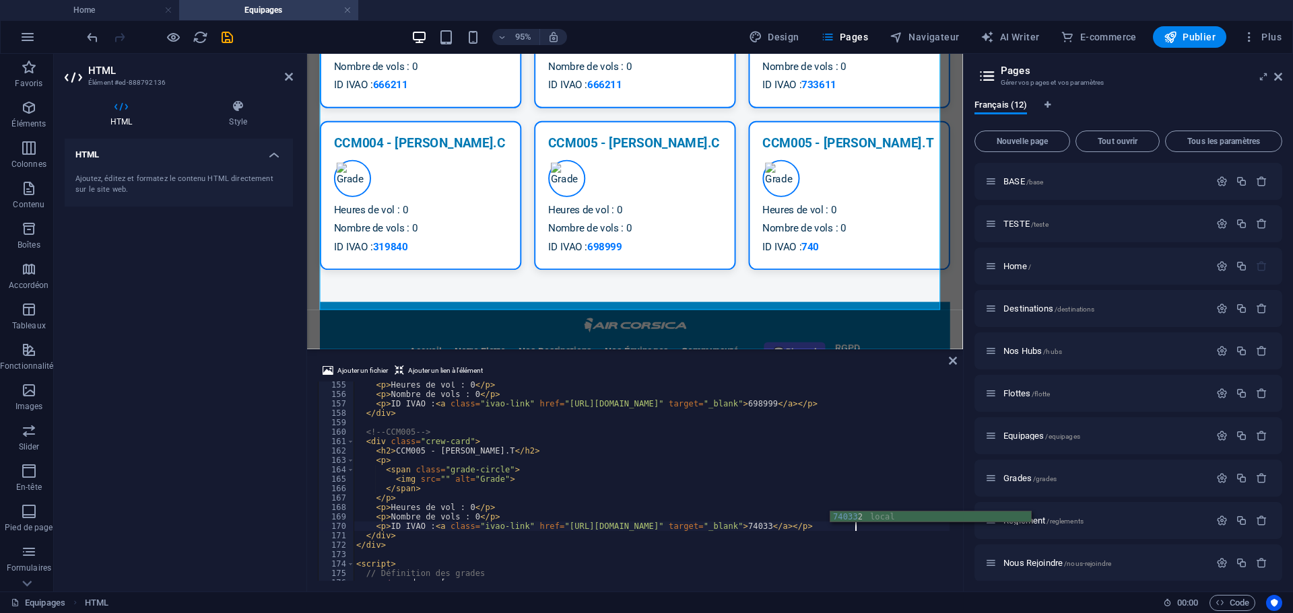
scroll to position [0, 41]
click at [829, 492] on div "< p > Heures de vol : 0 </ p > < p > Nombre de vols : 0 </ p > < p > ID IVAO : …" at bounding box center [652, 489] width 596 height 218
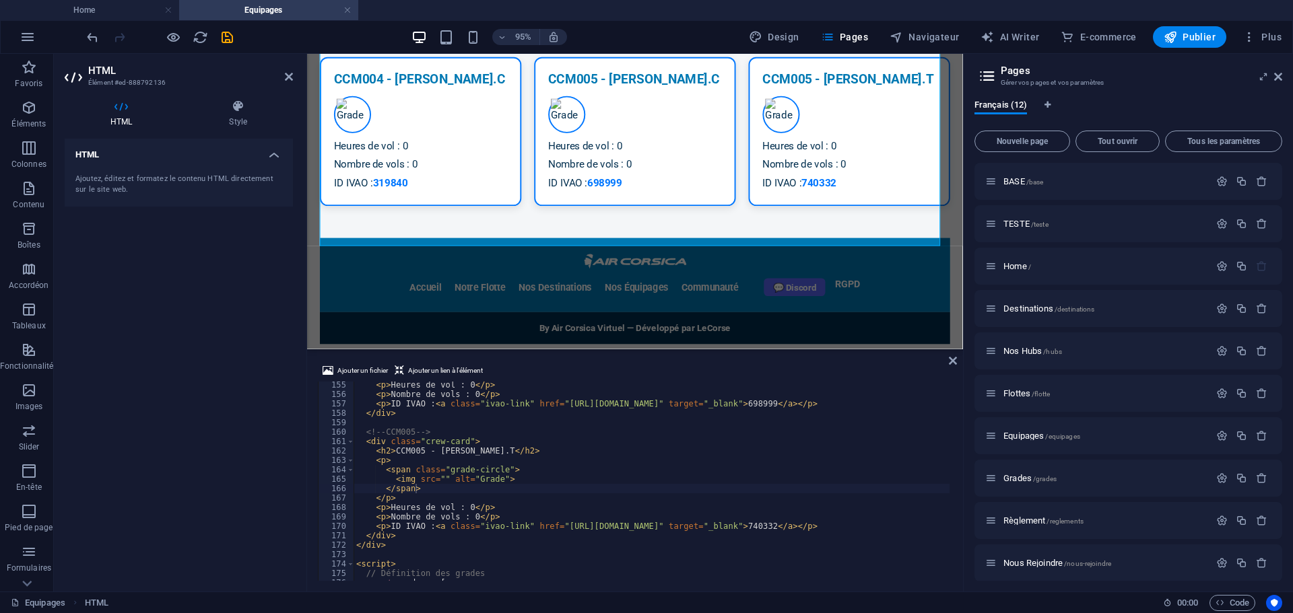
scroll to position [0, 2]
click at [396, 538] on div "< p > Heures de vol : 0 </ p > < p > Nombre de vols : 0 </ p > < p > ID IVAO : …" at bounding box center [652, 489] width 596 height 218
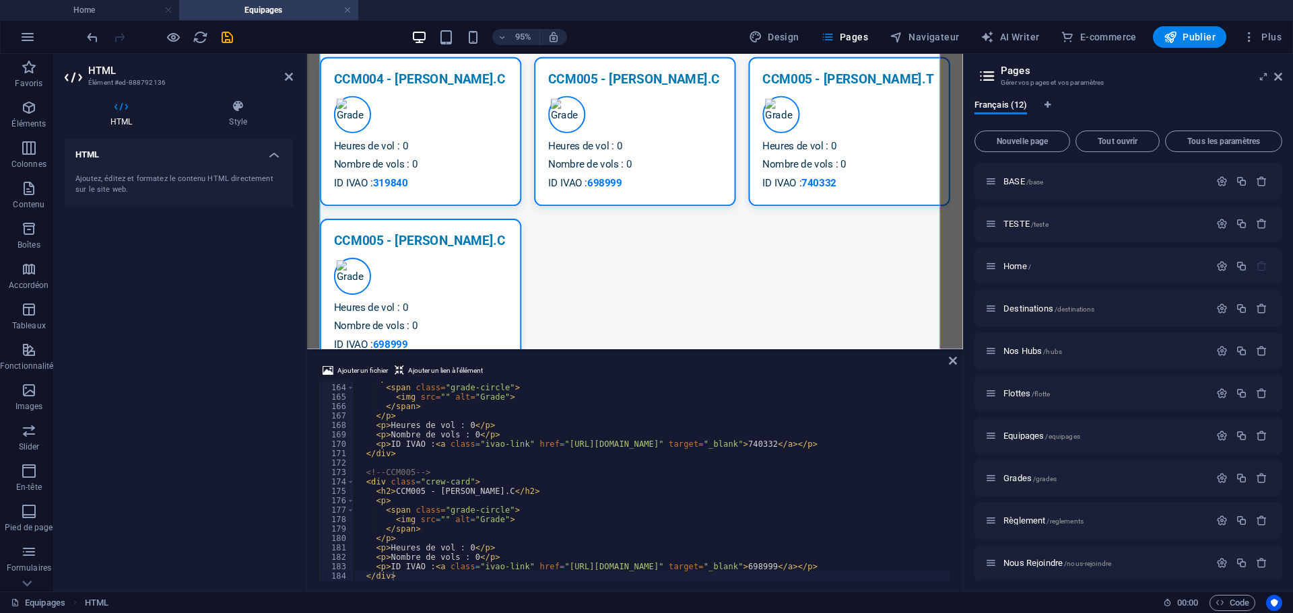
scroll to position [1576, 0]
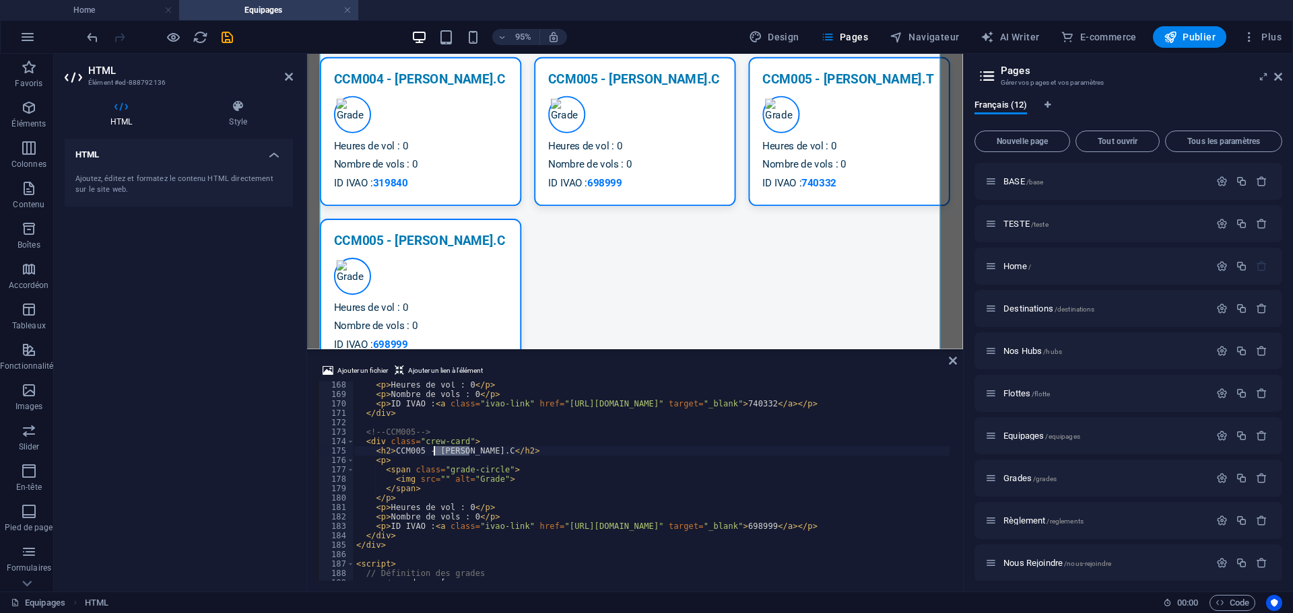
drag, startPoint x: 469, startPoint y: 452, endPoint x: 434, endPoint y: 451, distance: 35.0
click at [434, 451] on div "< p > Heures de vol : 0 </ p > < p > Nombre de vols : 0 </ p > < p > ID IVAO : …" at bounding box center [652, 489] width 596 height 218
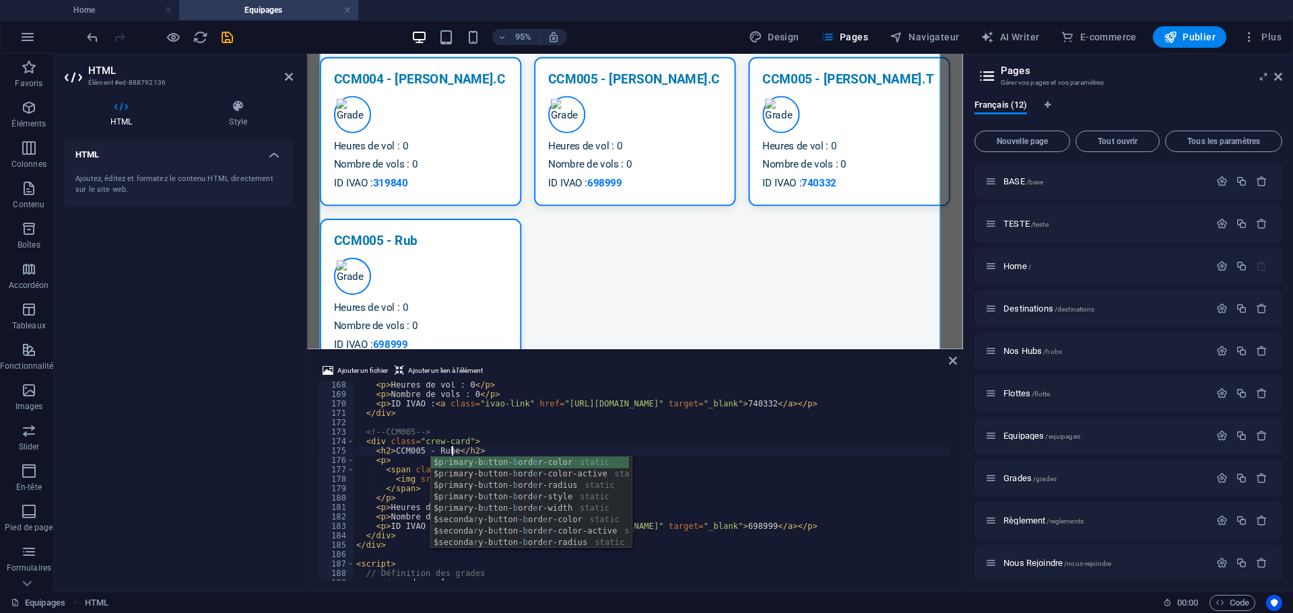
scroll to position [0, 8]
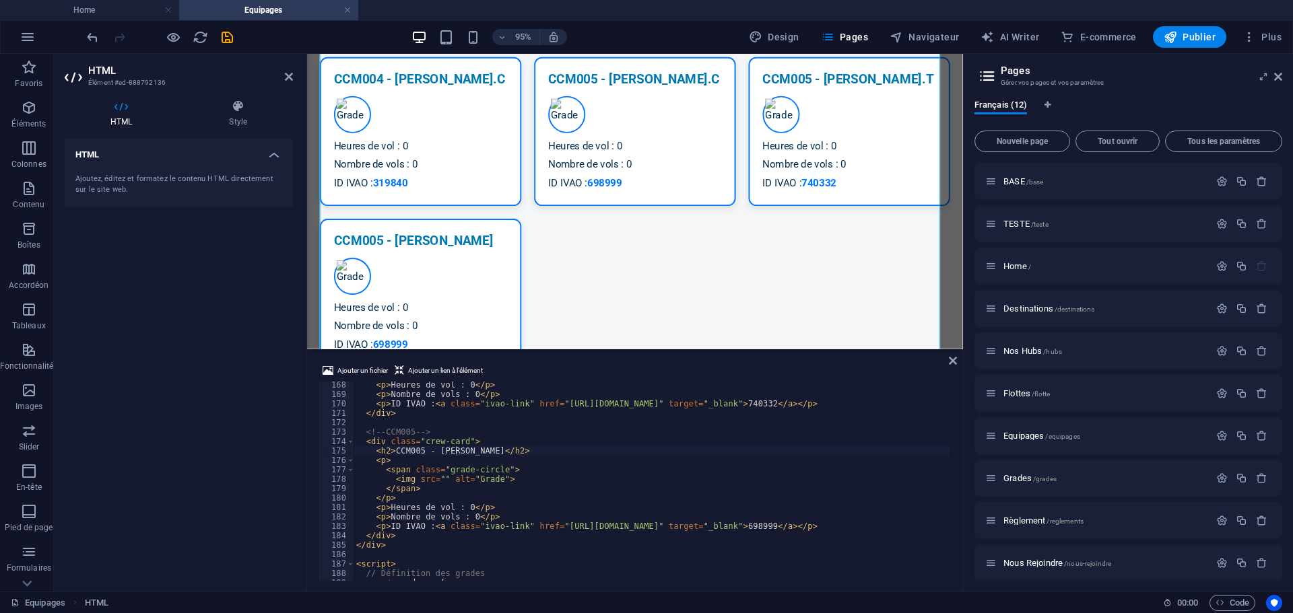
click at [457, 451] on div "< p > Heures de vol : 0 </ p > < p > Nombre de vols : 0 </ p > < p > ID IVAO : …" at bounding box center [652, 489] width 596 height 218
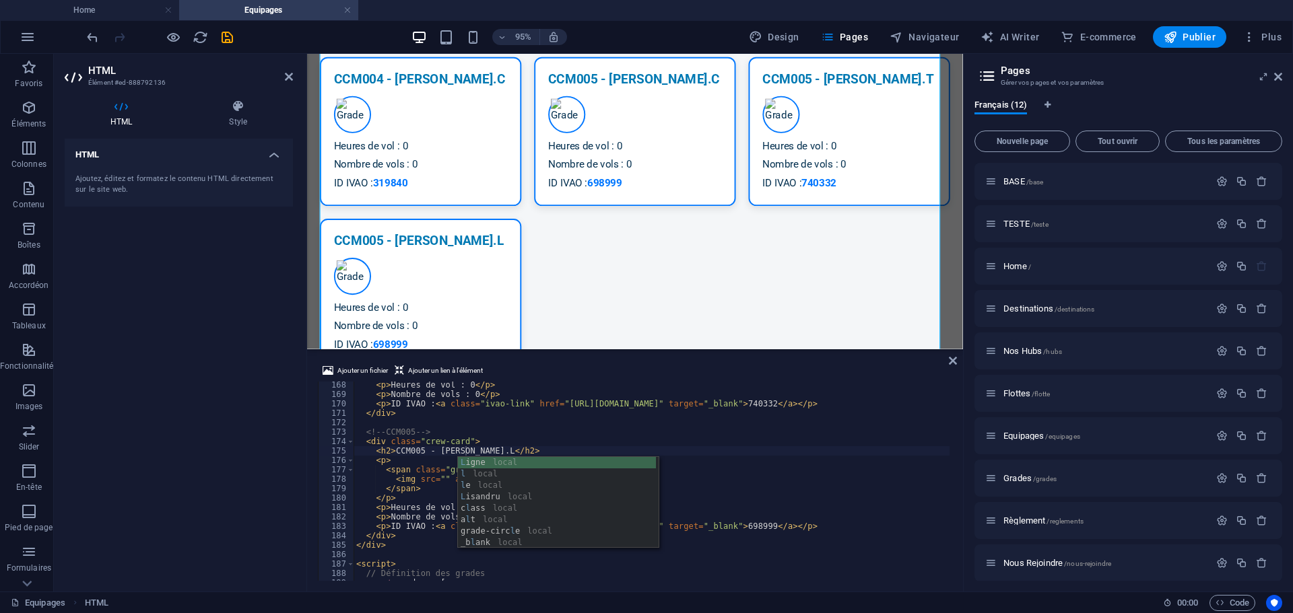
click at [523, 455] on div "< p > Heures de vol : 0 </ p > < p > Nombre de vols : 0 </ p > < p > ID IVAO : …" at bounding box center [652, 489] width 596 height 218
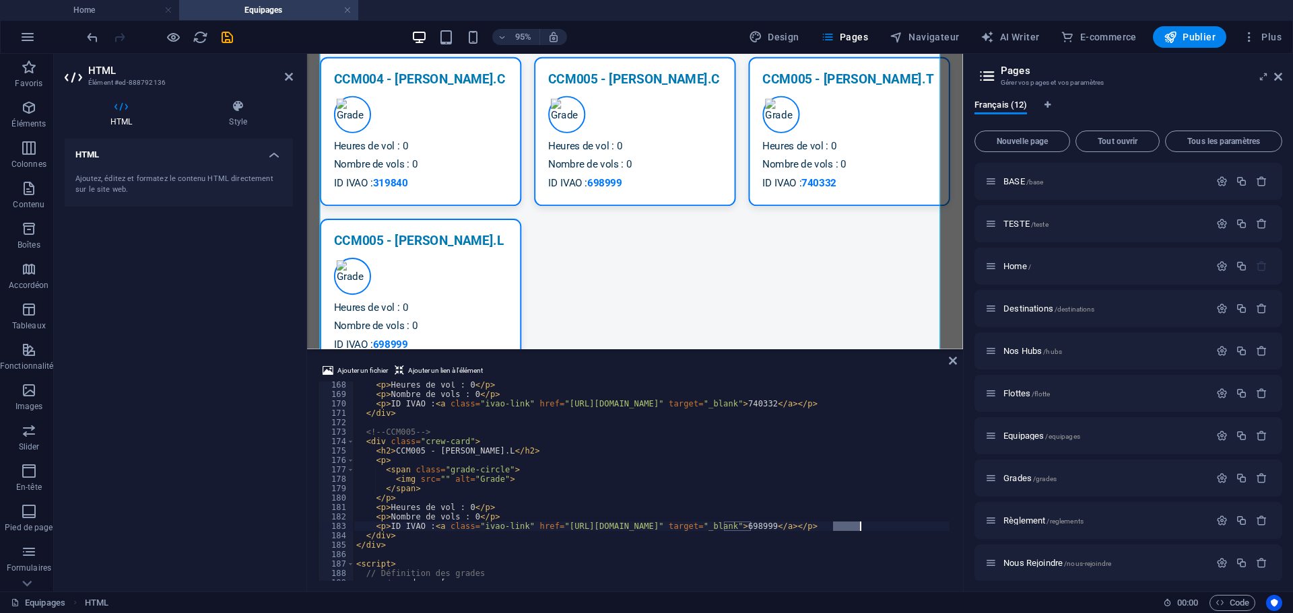
drag, startPoint x: 833, startPoint y: 527, endPoint x: 860, endPoint y: 526, distance: 26.9
click at [860, 526] on div "< p > Heures de vol : 0 </ p > < p > Nombre de vols : 0 </ p > < p > ID IVAO : …" at bounding box center [652, 489] width 596 height 218
paste textarea "735362"
drag, startPoint x: 725, startPoint y: 526, endPoint x: 750, endPoint y: 527, distance: 24.3
click at [750, 527] on div "< p > Heures de vol : 0 </ p > < p > Nombre de vols : 0 </ p > < p > ID IVAO : …" at bounding box center [652, 489] width 596 height 218
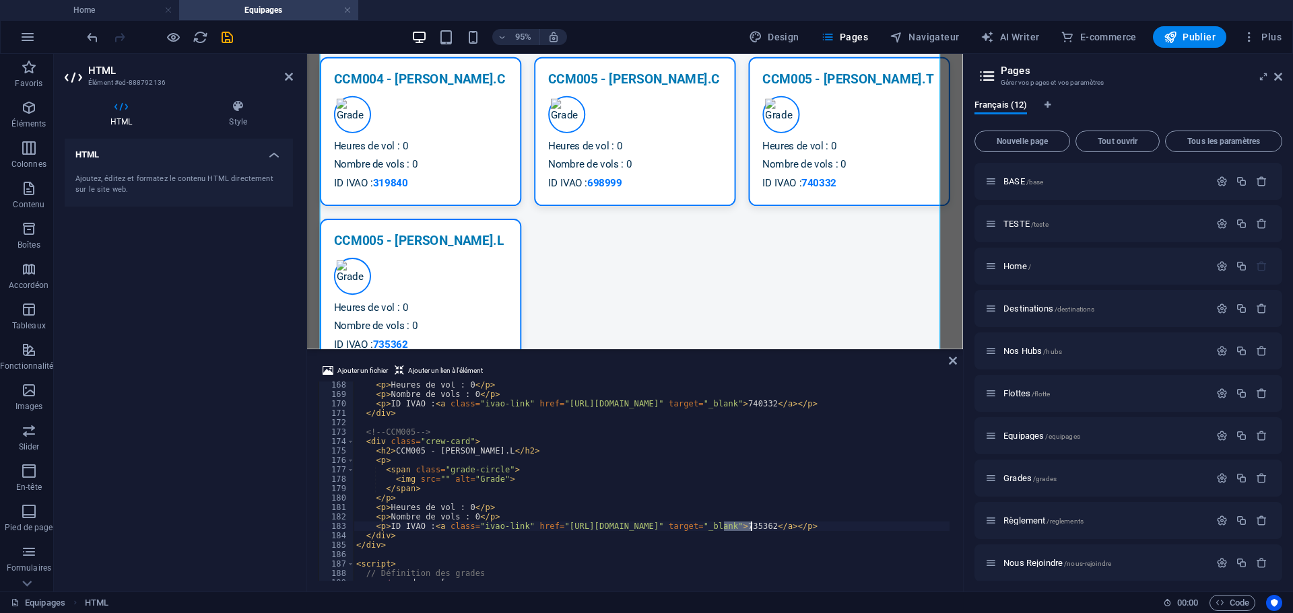
paste textarea "735362"
click at [391, 537] on div "< p > Heures de vol : 0 </ p > < p > Nombre de vols : 0 </ p > < p > ID IVAO : …" at bounding box center [652, 489] width 596 height 218
paste textarea "735362"
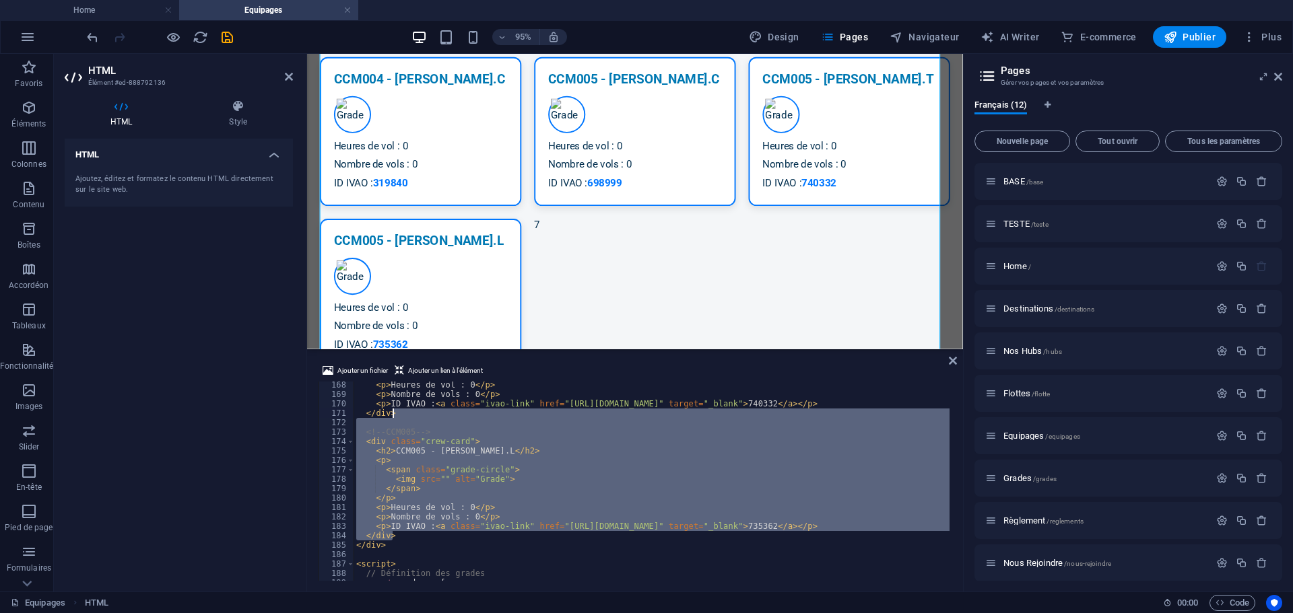
drag, startPoint x: 395, startPoint y: 537, endPoint x: 399, endPoint y: 415, distance: 122.6
click at [399, 415] on div "< p > Heures de vol : 0 </ p > < p > Nombre de vols : 0 </ p > < p > ID IVAO : …" at bounding box center [652, 489] width 596 height 218
click at [402, 536] on div "< p > Heures de vol : 0 </ p > < p > Nombre de vols : 0 </ p > < p > ID IVAO : …" at bounding box center [652, 481] width 596 height 199
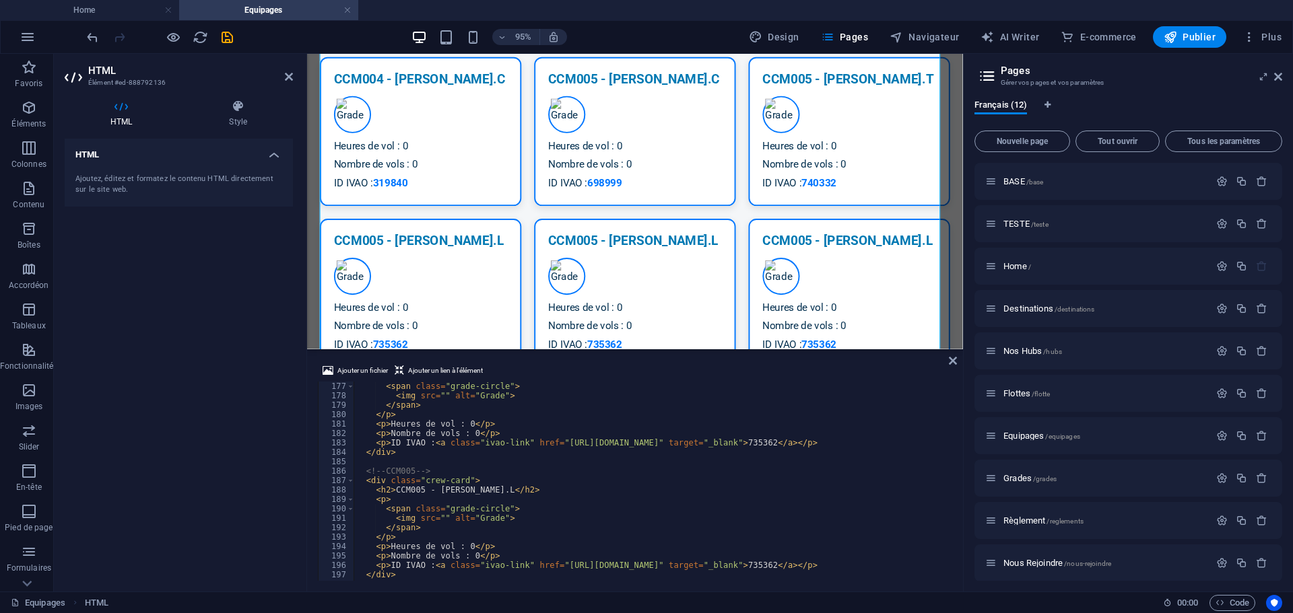
scroll to position [1619, 0]
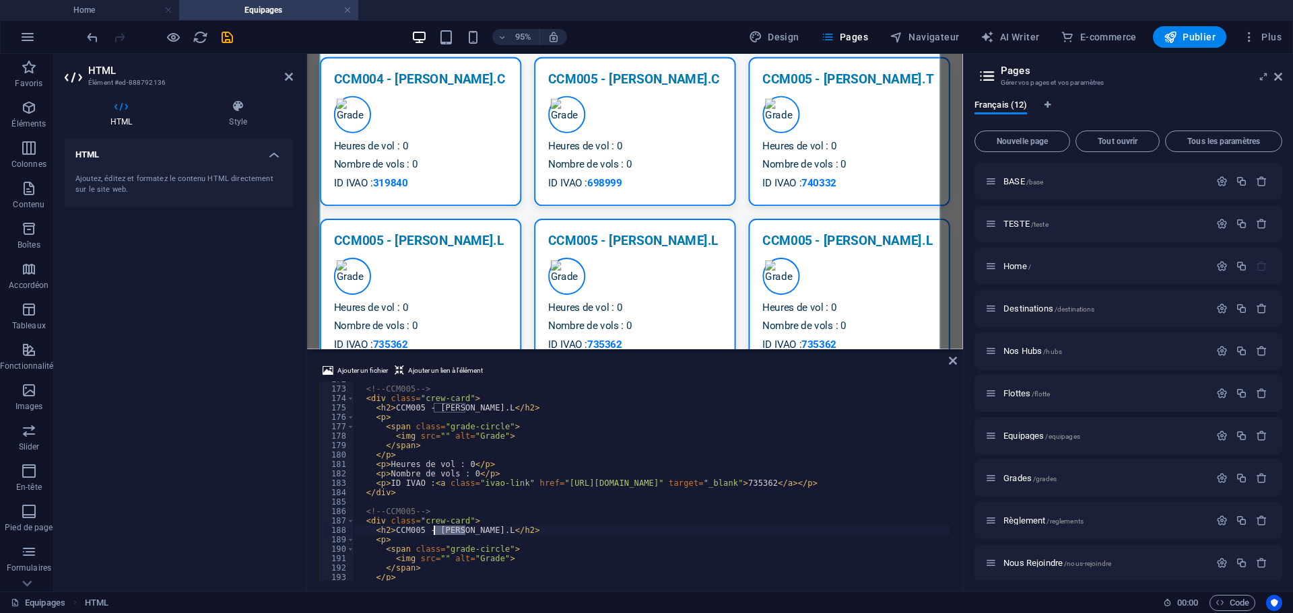
drag, startPoint x: 464, startPoint y: 533, endPoint x: 435, endPoint y: 531, distance: 29.0
click at [435, 531] on div "<!-- CCM005 --> < div class = "crew-card" > < h2 > CCM005 - [PERSON_NAME].L </ …" at bounding box center [652, 484] width 596 height 218
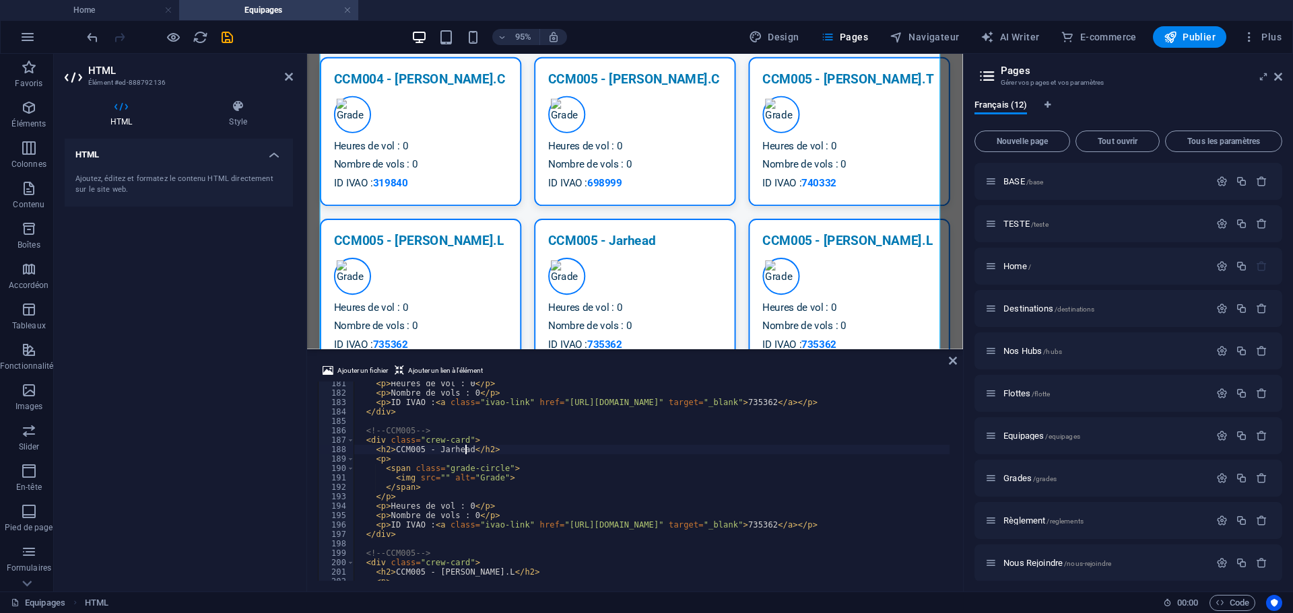
scroll to position [1740, 0]
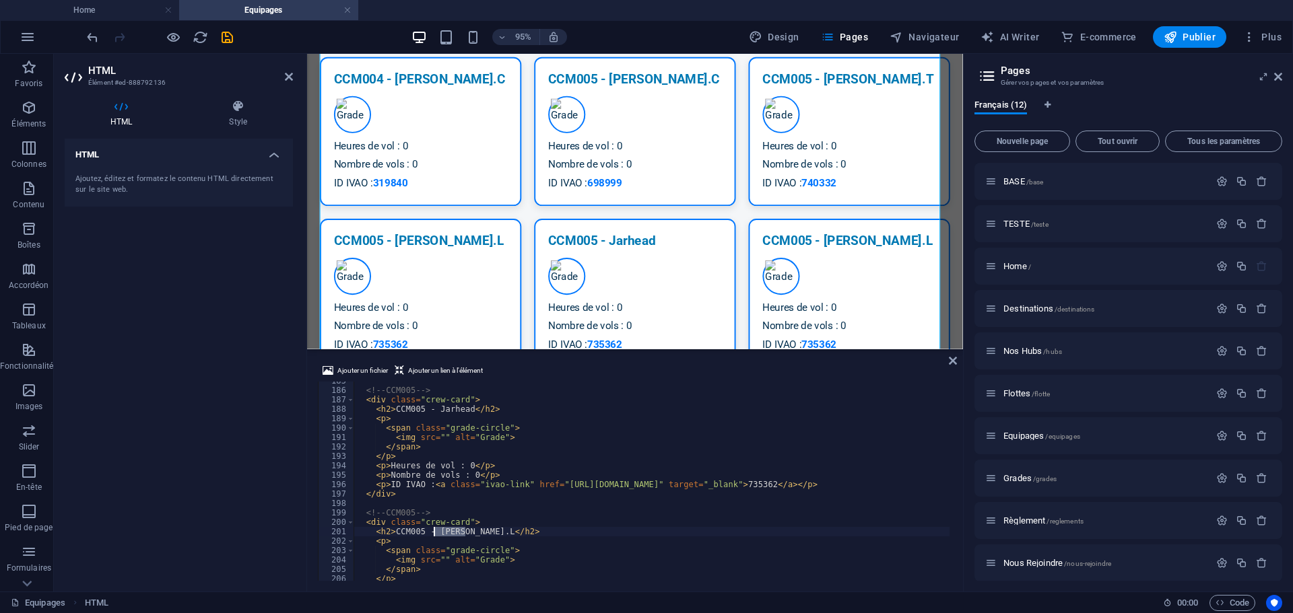
drag, startPoint x: 465, startPoint y: 534, endPoint x: 435, endPoint y: 534, distance: 30.3
click at [435, 534] on div "<!-- CCM005 --> < div class = "crew-card" > < h2 > CCM005 - Jarhead </ h2 > < p…" at bounding box center [652, 485] width 596 height 218
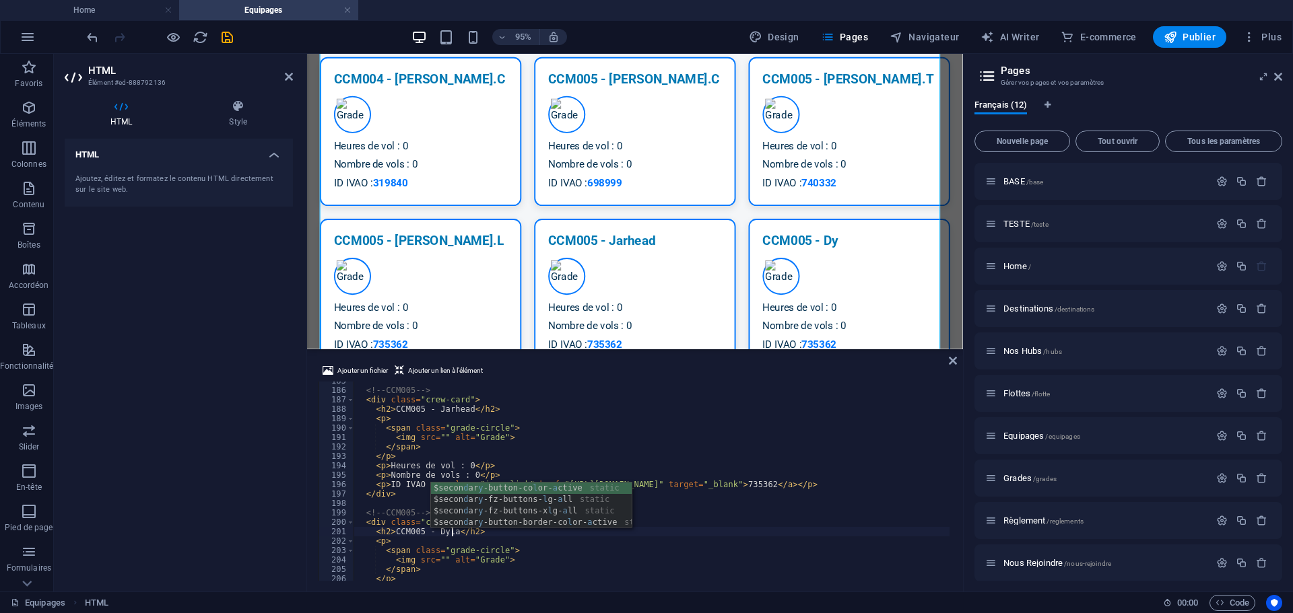
scroll to position [0, 8]
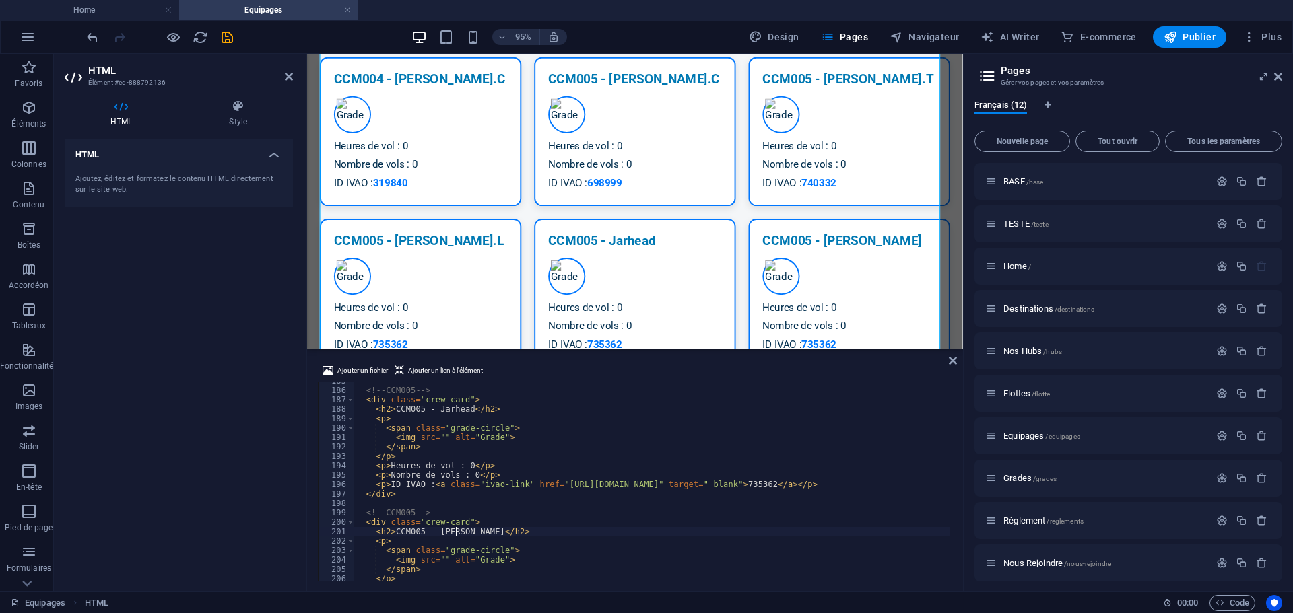
click at [558, 467] on div "<!-- CCM005 --> < div class = "crew-card" > < h2 > CCM005 - Jarhead </ h2 > < p…" at bounding box center [652, 485] width 596 height 218
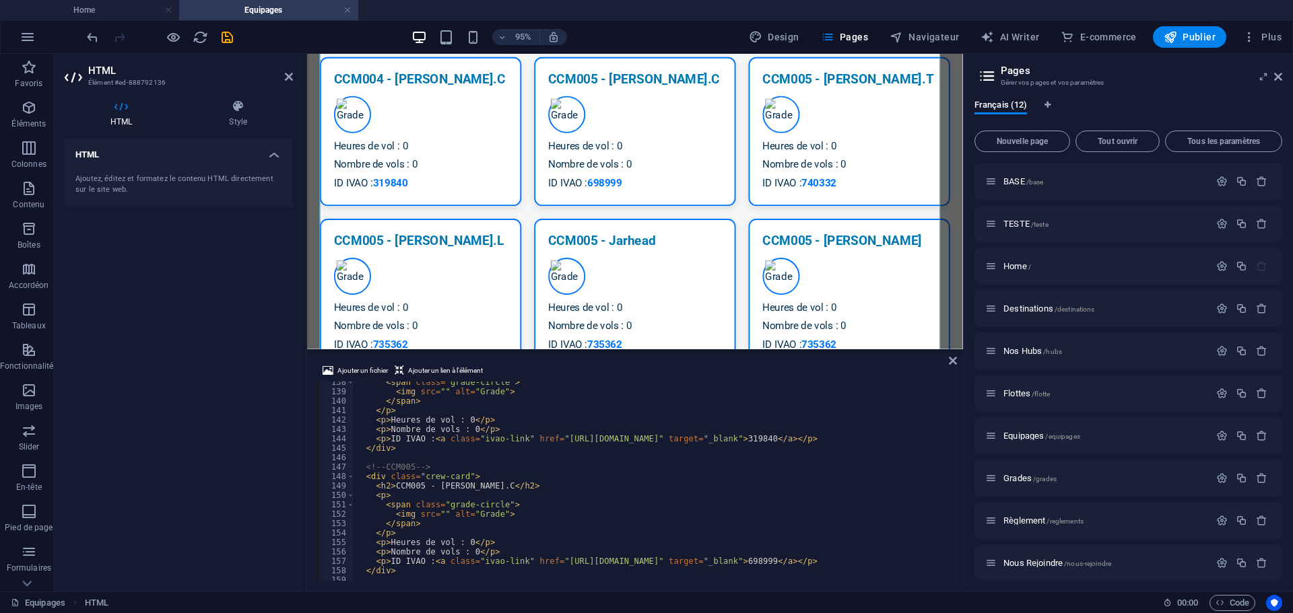
scroll to position [1255, 0]
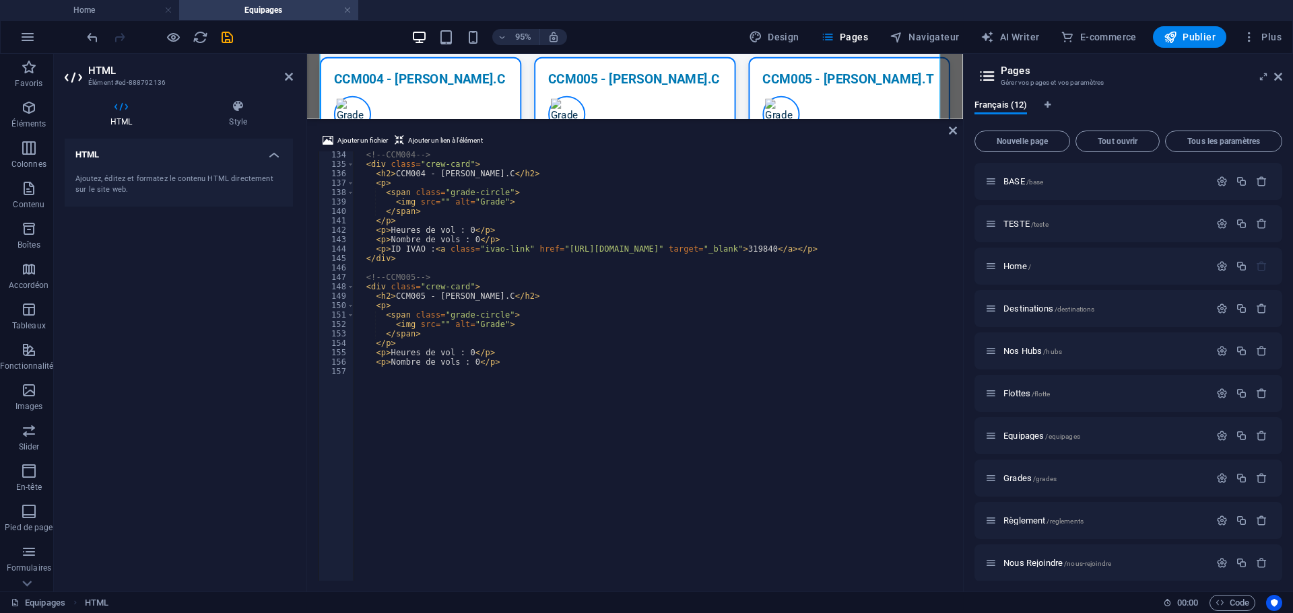
drag, startPoint x: 485, startPoint y: 351, endPoint x: 510, endPoint y: 118, distance: 234.3
click at [510, 118] on div "HTML HTML HTML Ajouter un fichier Ajouter un lien à l'élément <p>Heures de vol …" at bounding box center [635, 323] width 656 height 538
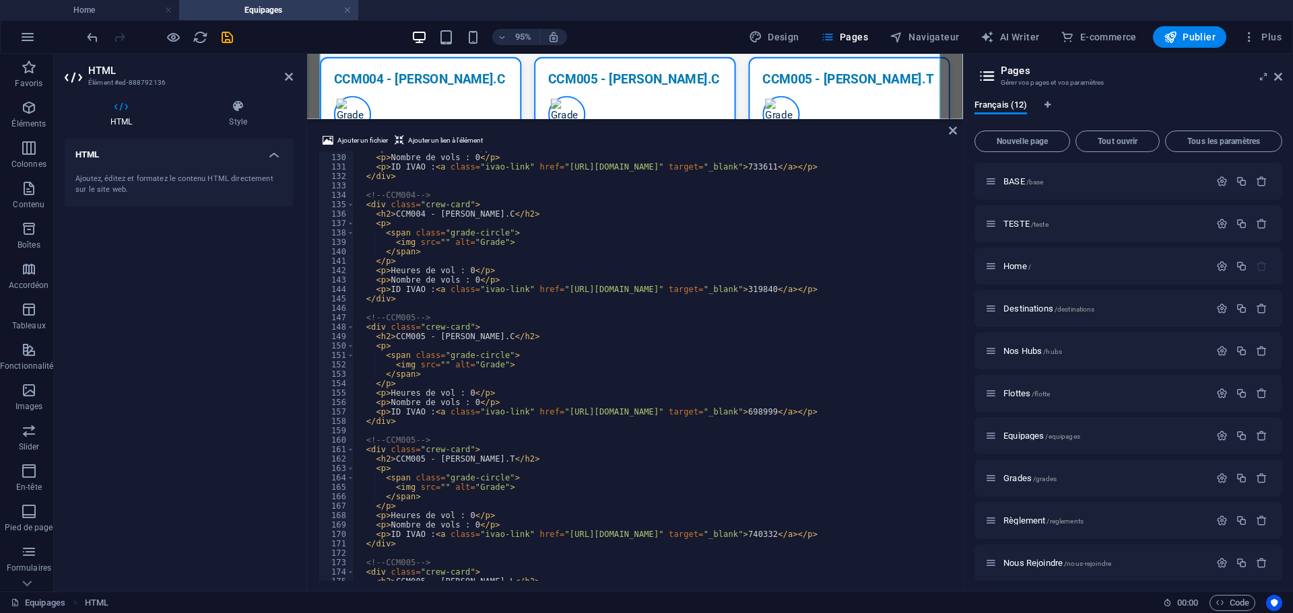
scroll to position [1174, 0]
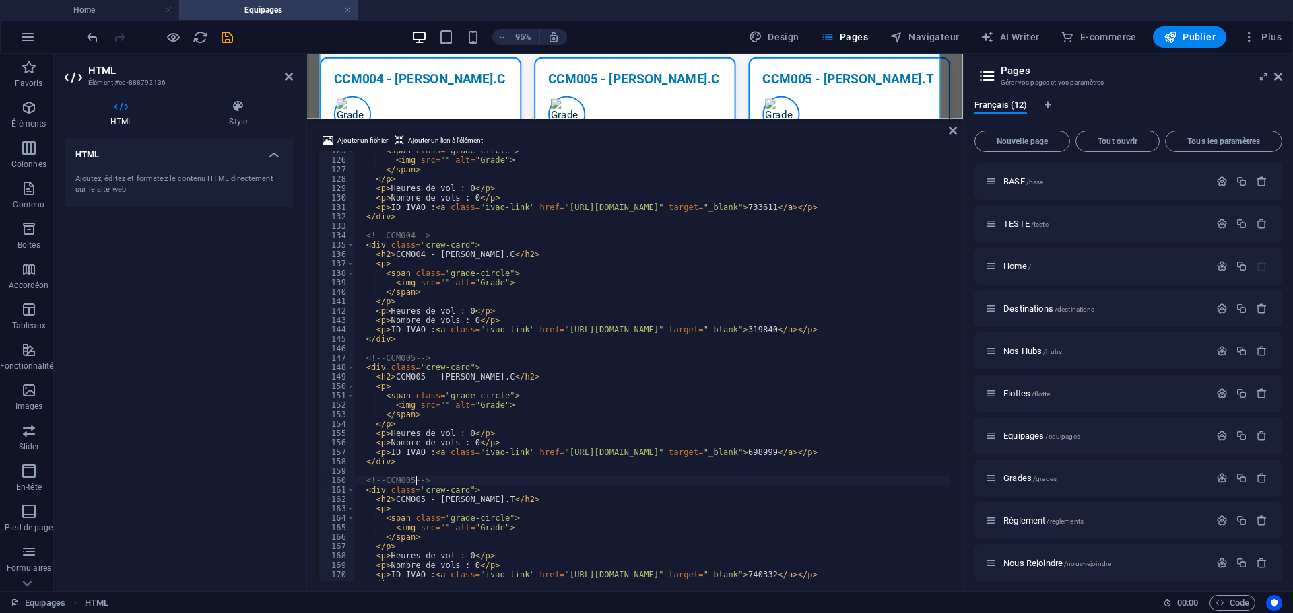
click at [415, 482] on div "< span class = "grade-circle" > < img src = "" alt = "Grade" > </ span > </ p >…" at bounding box center [652, 370] width 596 height 449
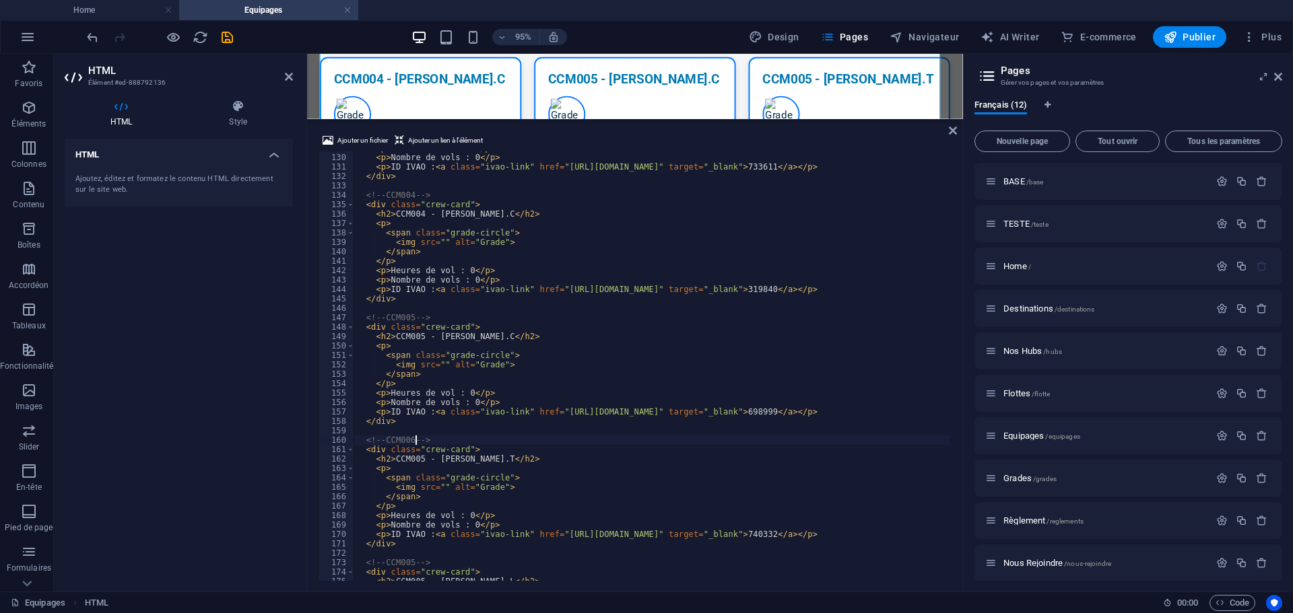
scroll to position [1255, 0]
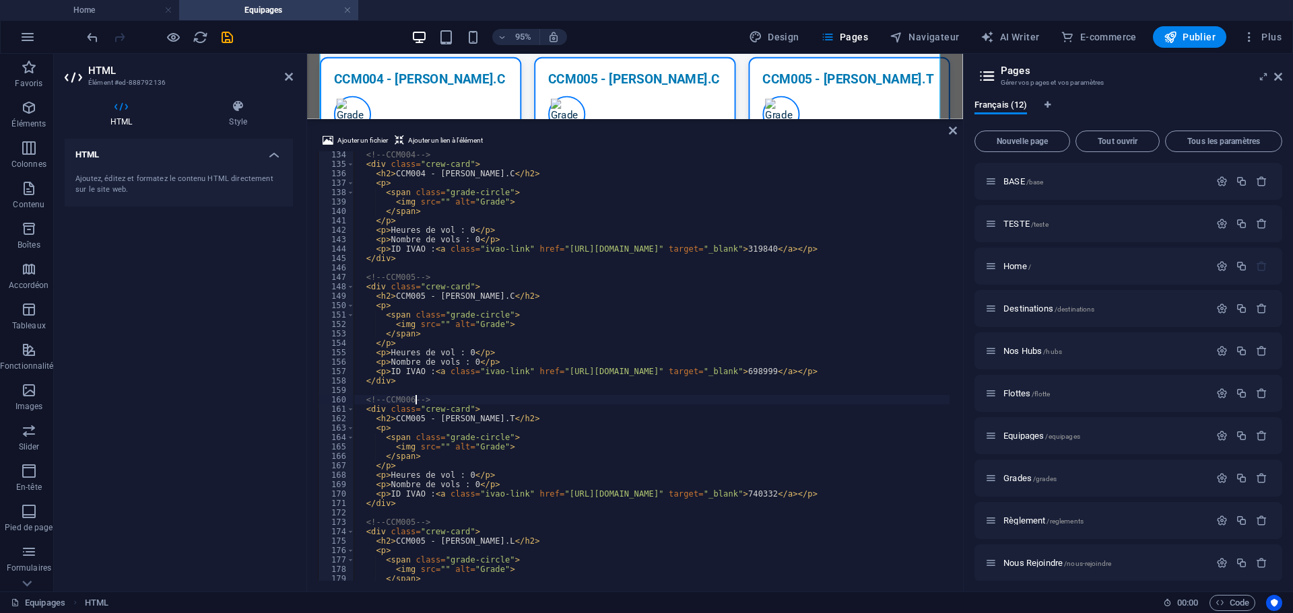
click at [413, 523] on div "<!-- CCM004 --> < div class = "crew-card" > < h2 > CCM004 - [PERSON_NAME].C </ …" at bounding box center [652, 374] width 596 height 449
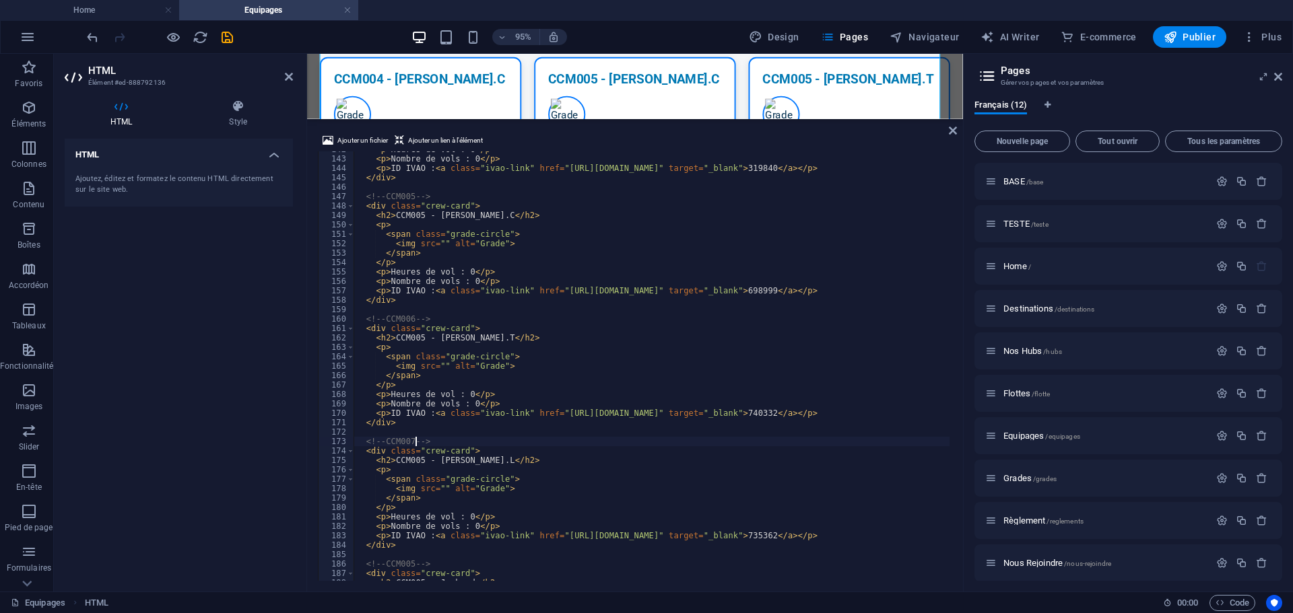
scroll to position [1376, 0]
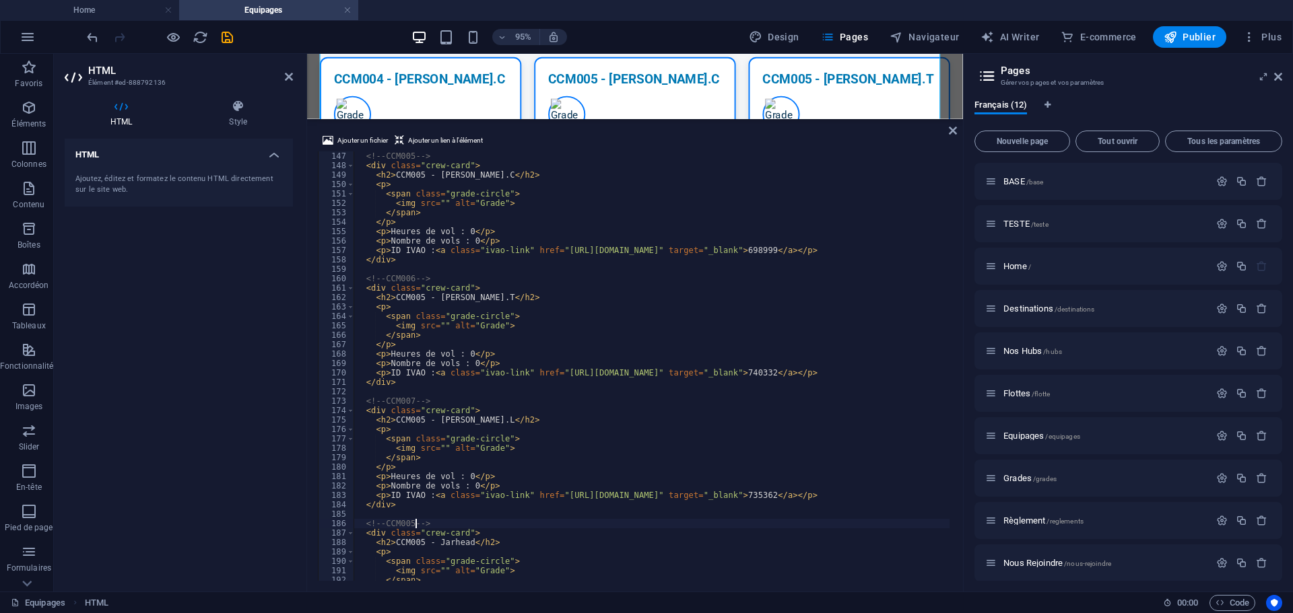
click at [414, 526] on div "<!-- CCM005 --> < div class = "crew-card" > < h2 > CCM005 - [PERSON_NAME].C </ …" at bounding box center [652, 376] width 596 height 449
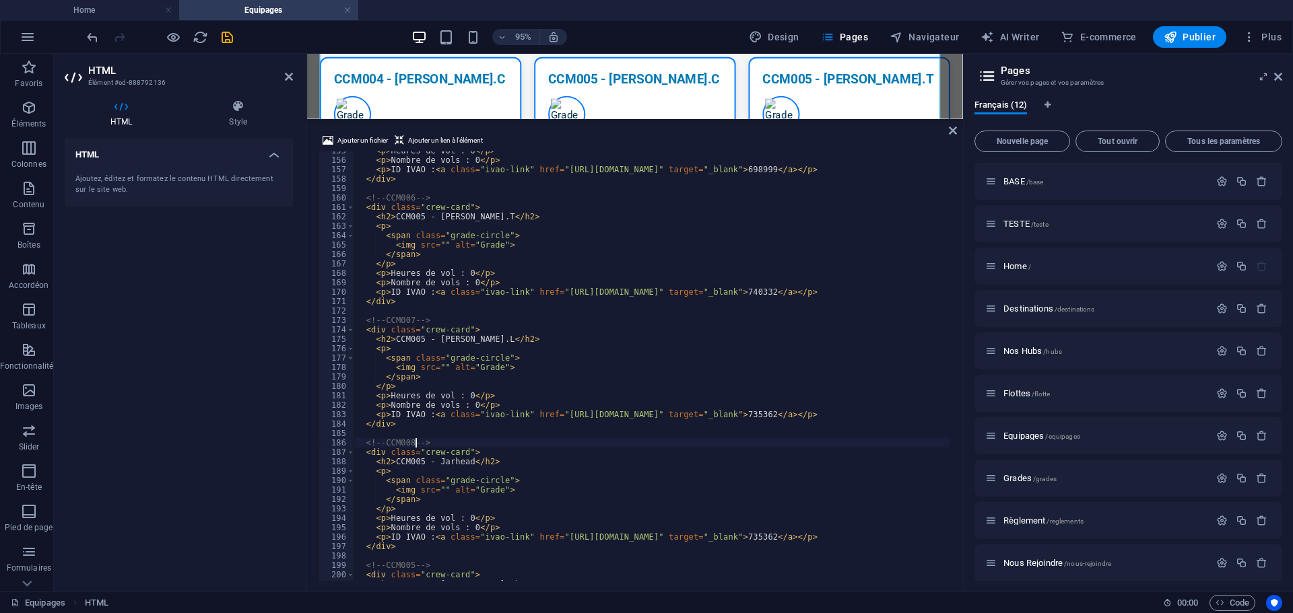
scroll to position [1498, 0]
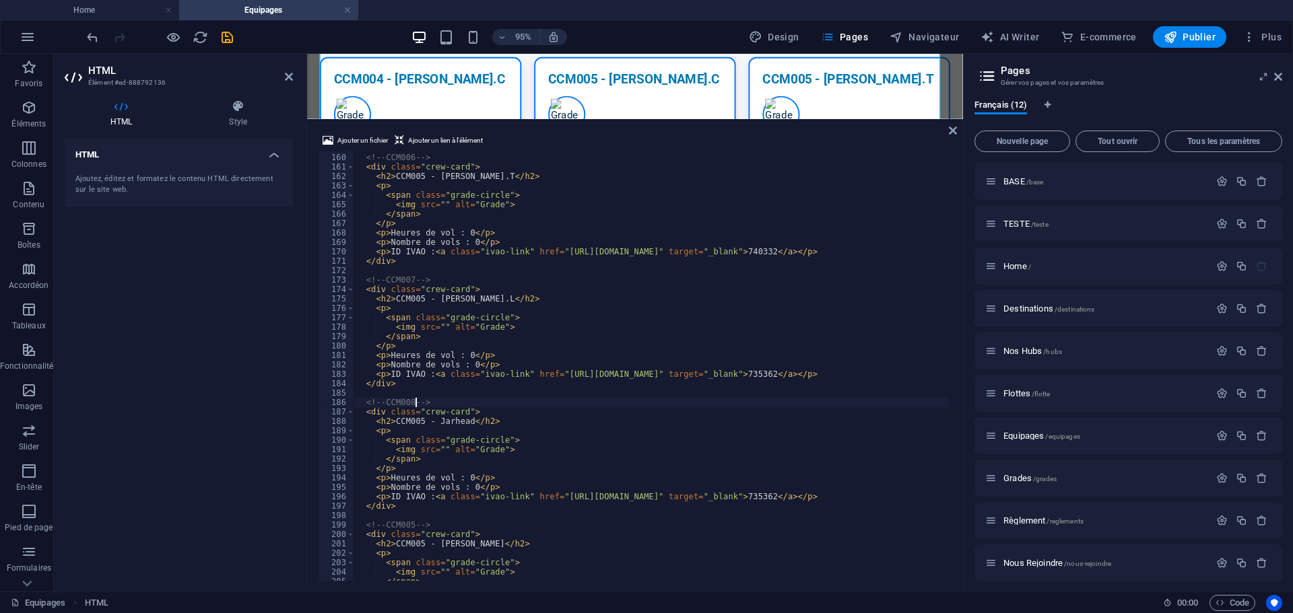
click at [413, 527] on div "<!-- CCM006 --> < div class = "crew-card" > < h2 > CCM005 - [PERSON_NAME].T </ …" at bounding box center [652, 367] width 596 height 449
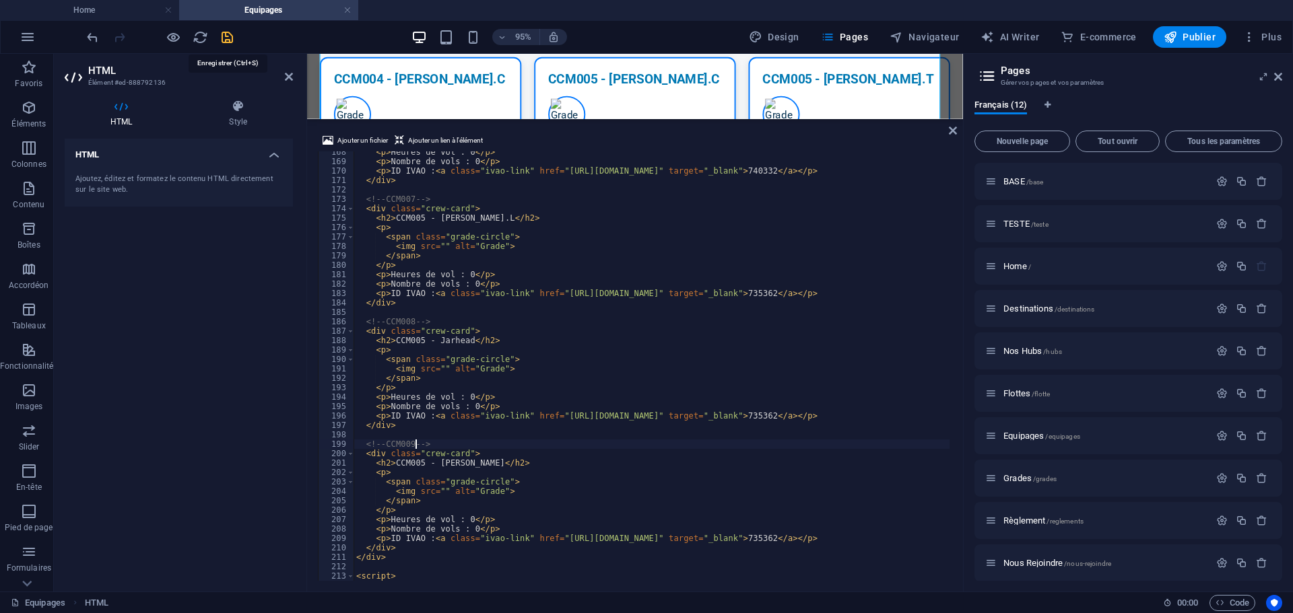
type textarea "<!-- CCM009 -->"
click at [223, 35] on icon "save" at bounding box center [227, 37] width 15 height 15
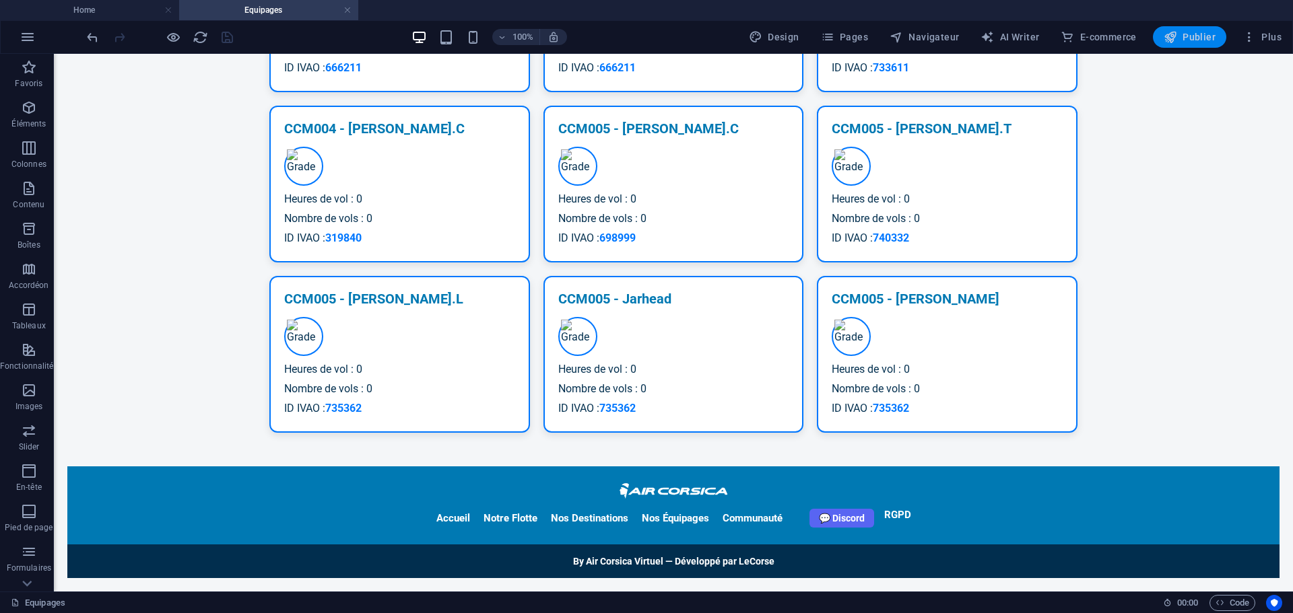
click at [1185, 32] on span "Publier" at bounding box center [1190, 36] width 52 height 13
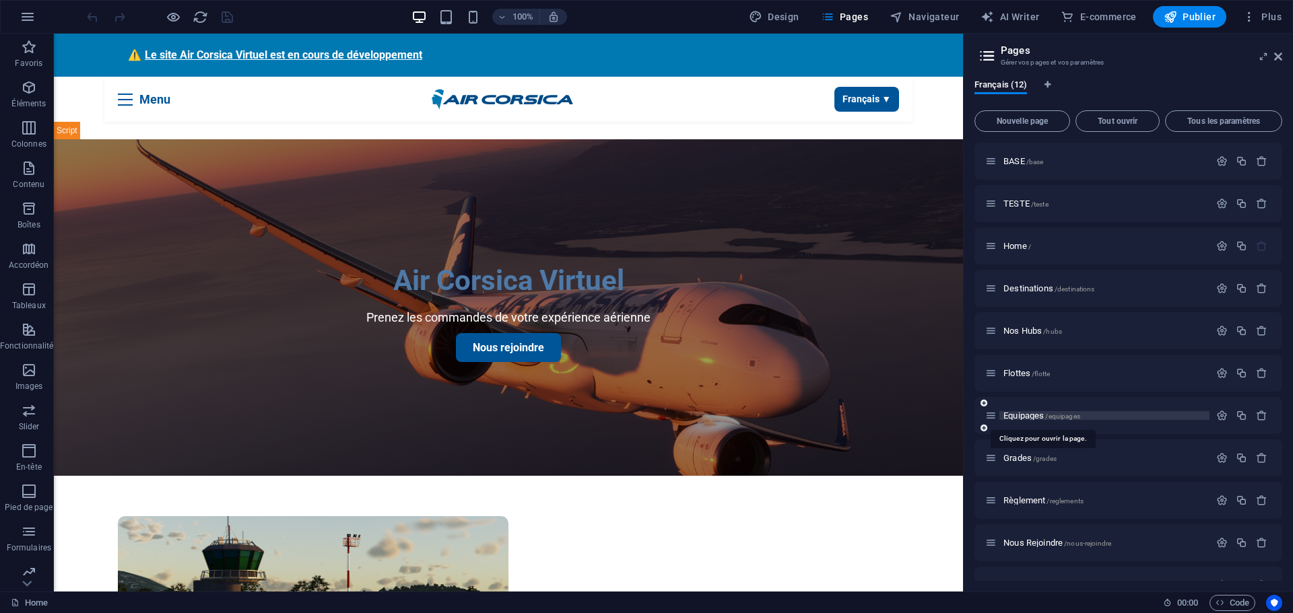
click at [1020, 413] on span "Equipages /equipages" at bounding box center [1041, 416] width 77 height 10
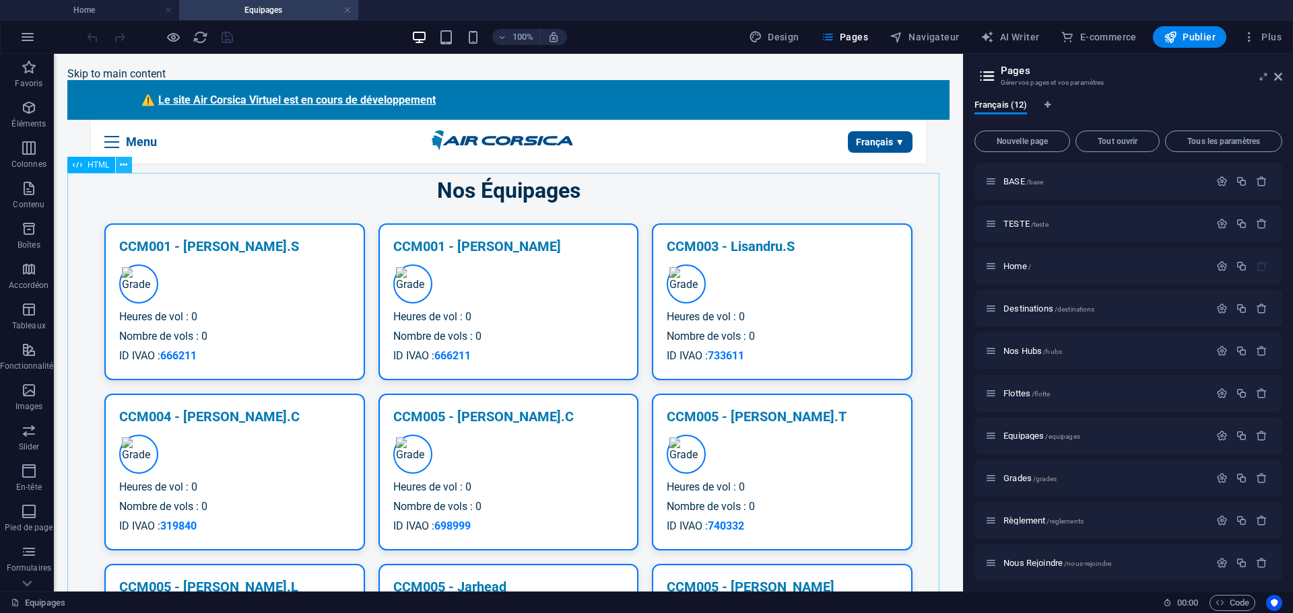
click at [121, 170] on icon at bounding box center [123, 165] width 7 height 14
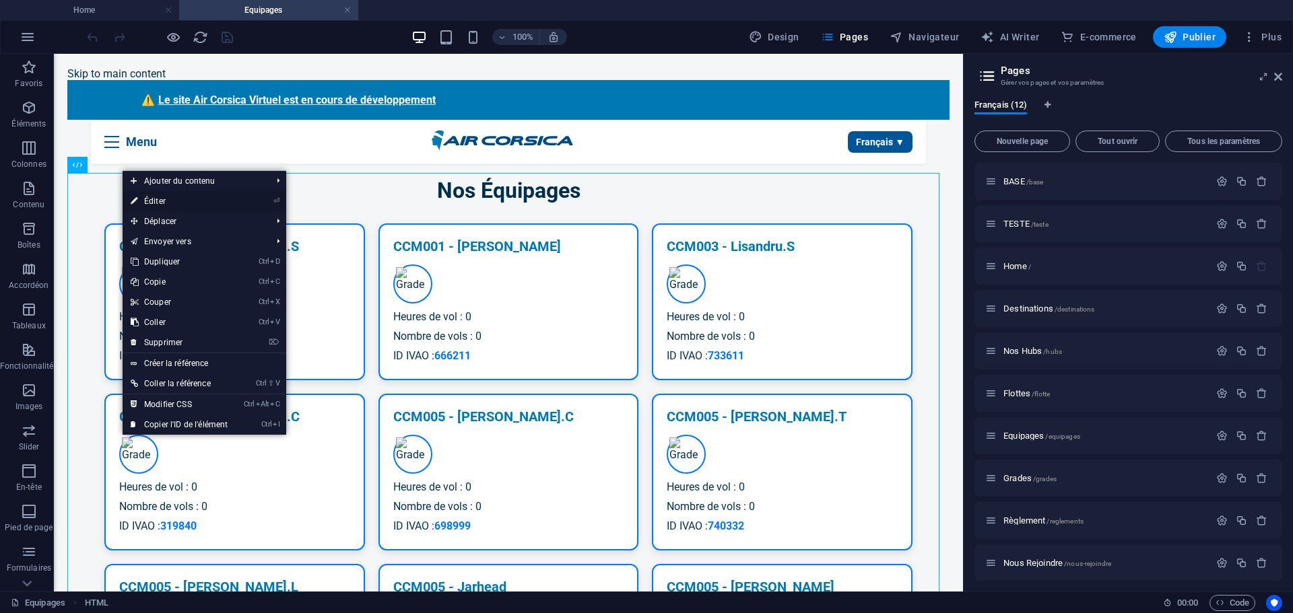
click at [175, 199] on link "⏎ Éditer" at bounding box center [179, 201] width 113 height 20
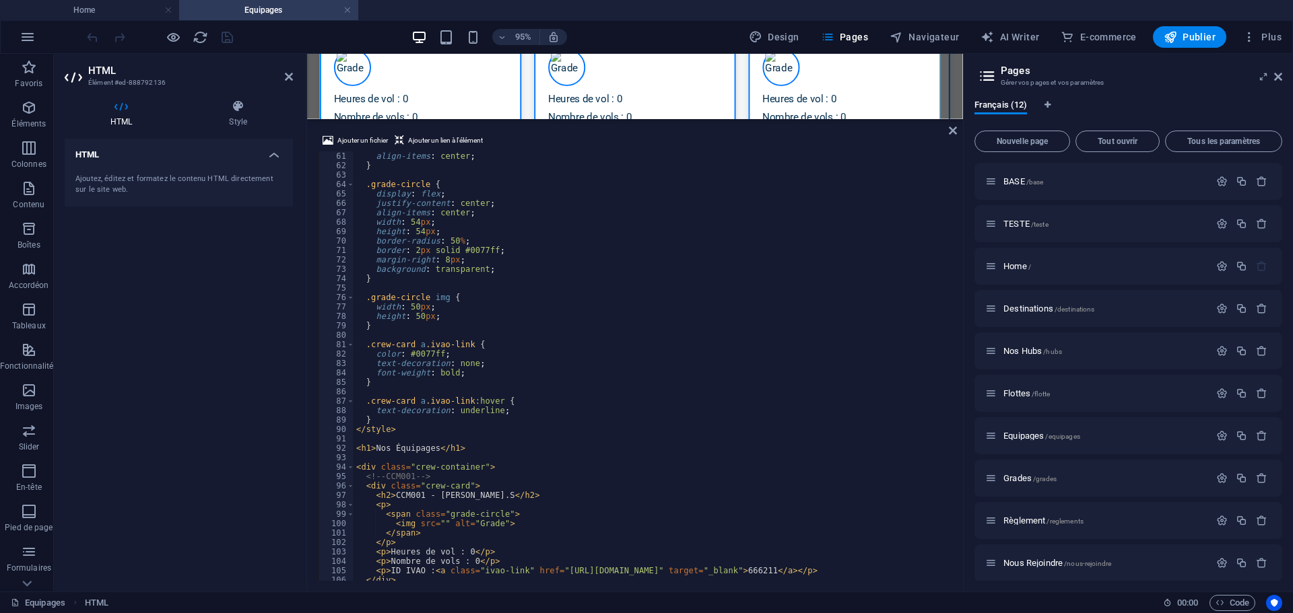
scroll to position [727, 0]
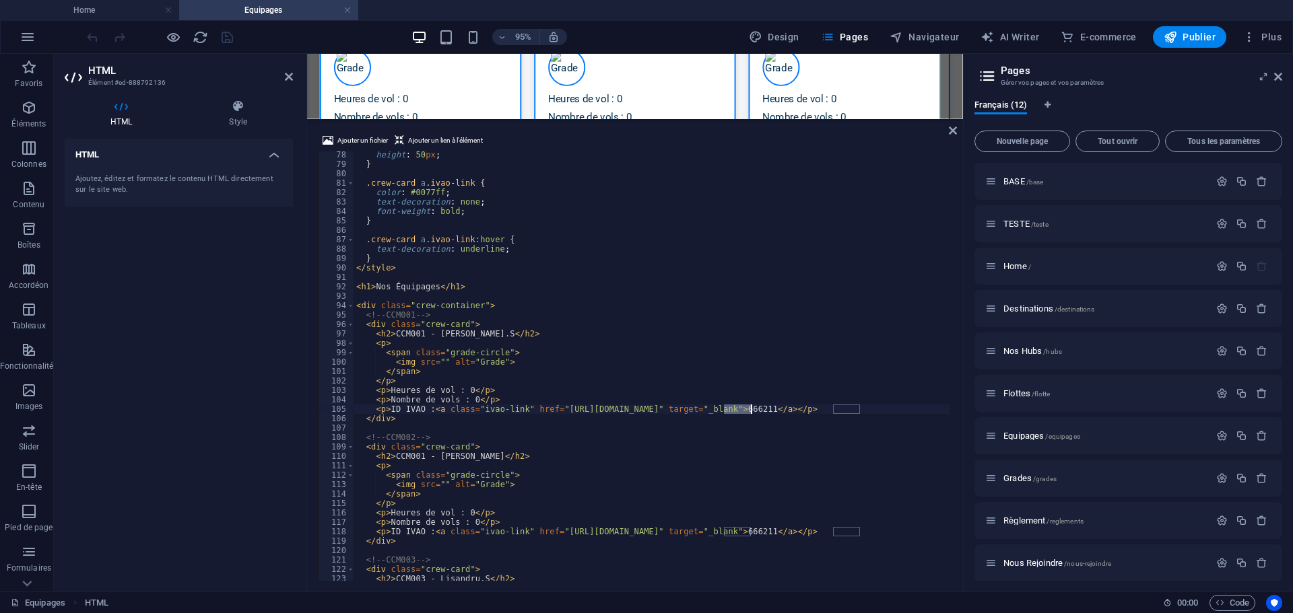
drag, startPoint x: 725, startPoint y: 410, endPoint x: 751, endPoint y: 411, distance: 26.3
click at [751, 411] on div "height : 50 px ; } .crew-card a .ivao-link { color : #0077ff ; text-decoration …" at bounding box center [652, 374] width 596 height 449
drag, startPoint x: 832, startPoint y: 408, endPoint x: 859, endPoint y: 410, distance: 27.0
click at [859, 410] on div "height : 50 px ; } .crew-card a .ivao-link { color : #0077ff ; text-decoration …" at bounding box center [652, 374] width 596 height 449
type textarea "<p>ID IVAO : <a class="ivao-link" href="https://www.ivao.aero/Member.aspx?ID=46…"
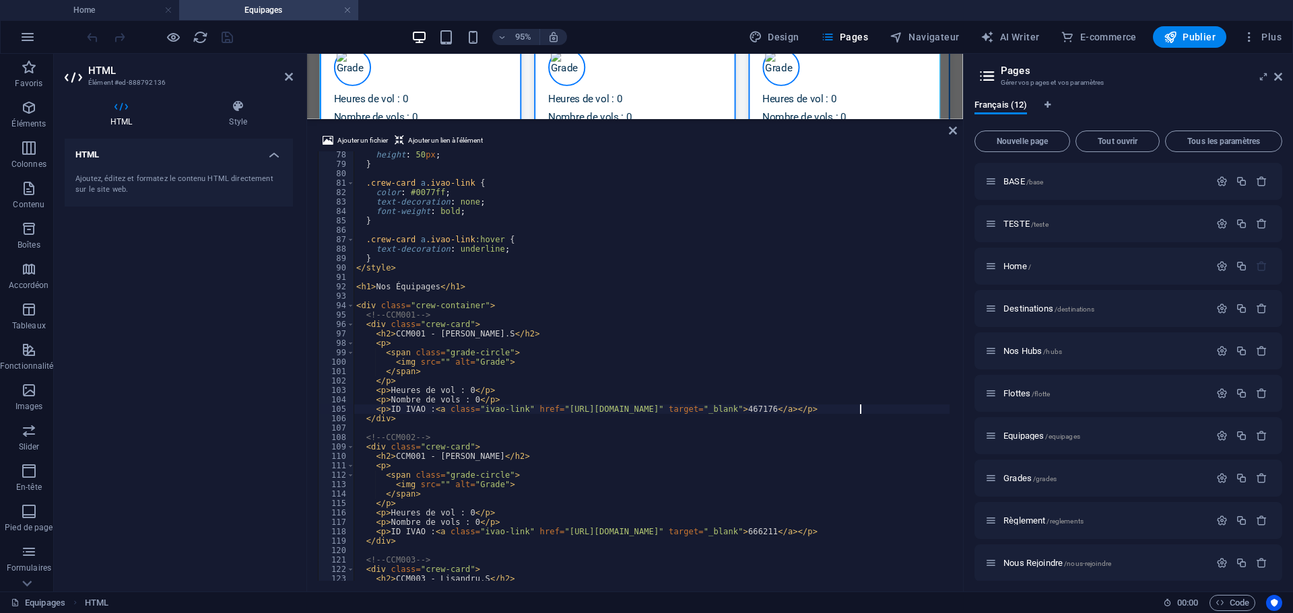
click at [232, 260] on div "HTML Ajoutez, éditez et formatez le contenu HTML directement sur le site web." at bounding box center [179, 360] width 228 height 442
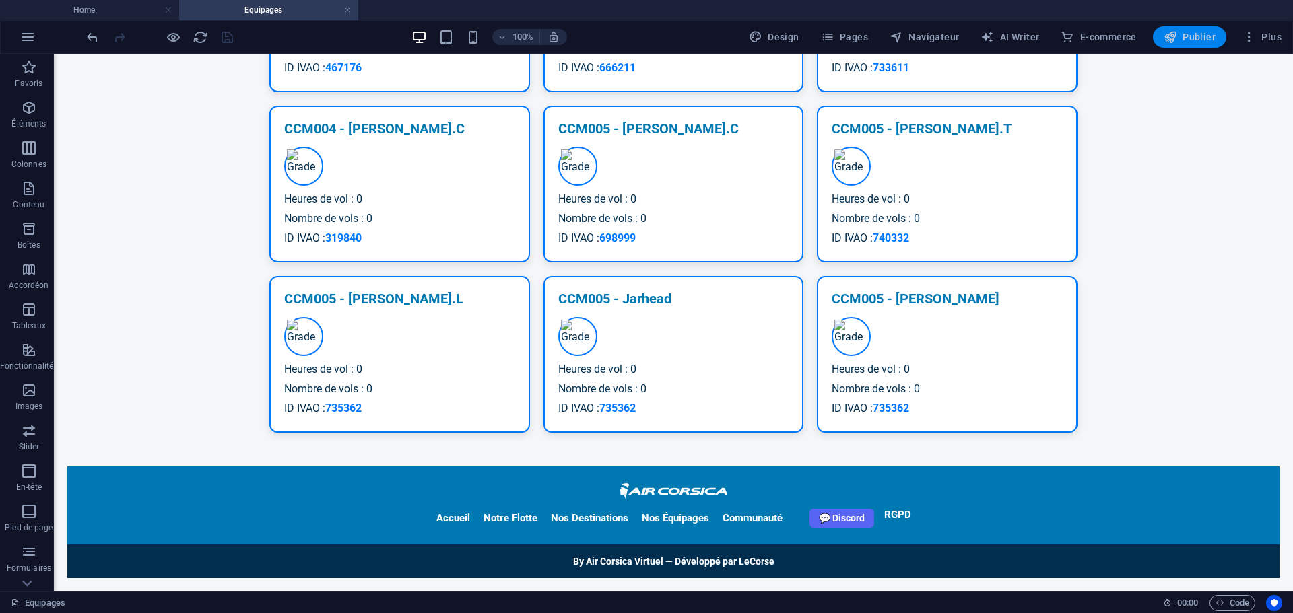
click at [1181, 38] on span "Publier" at bounding box center [1190, 36] width 52 height 13
